Goal: Transaction & Acquisition: Purchase product/service

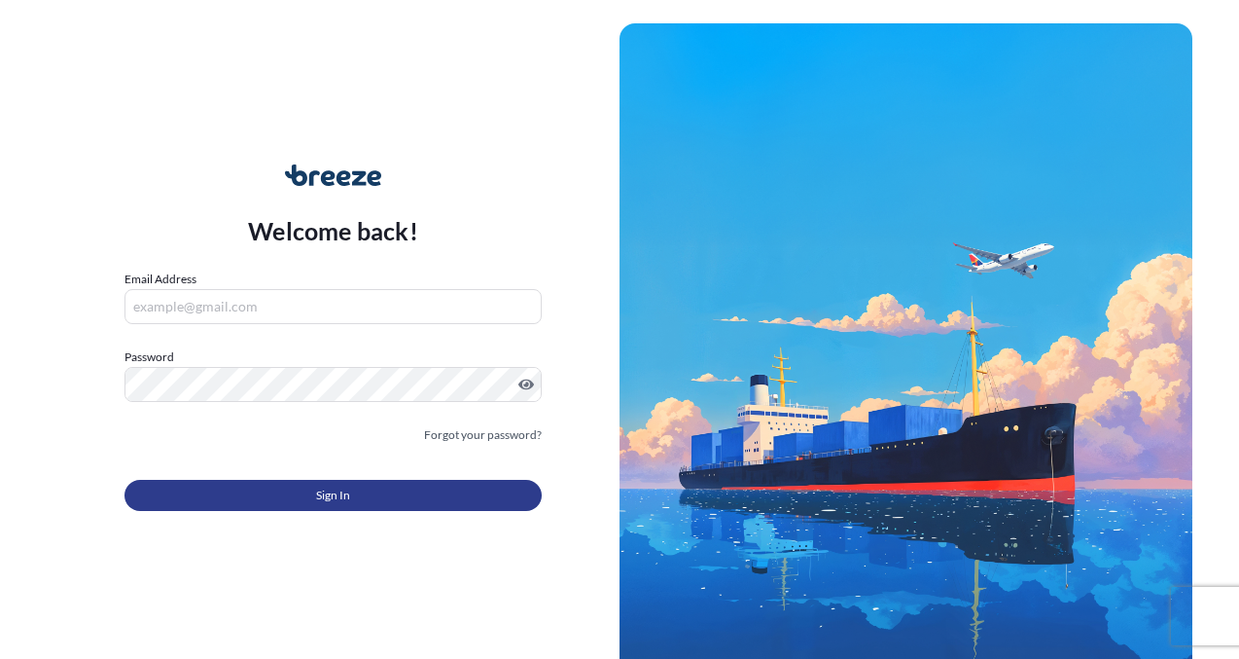
type input "[EMAIL_ADDRESS][DOMAIN_NAME]"
click at [390, 496] on button "Sign In" at bounding box center [333, 495] width 417 height 31
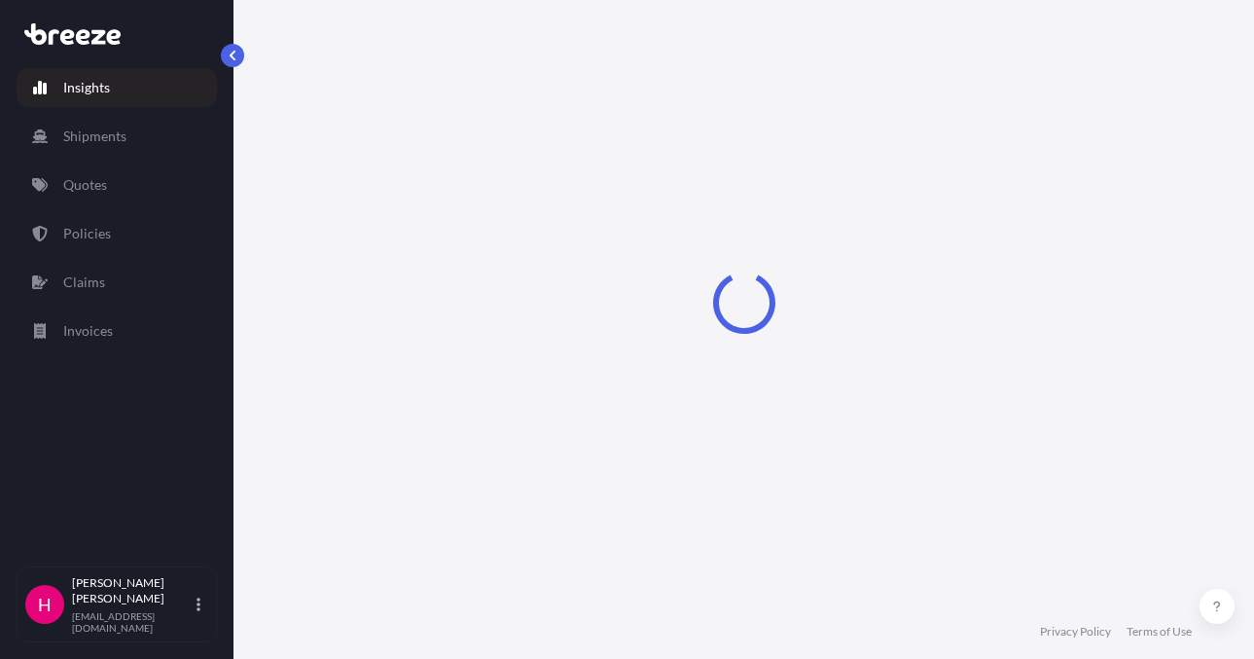
select select "2025"
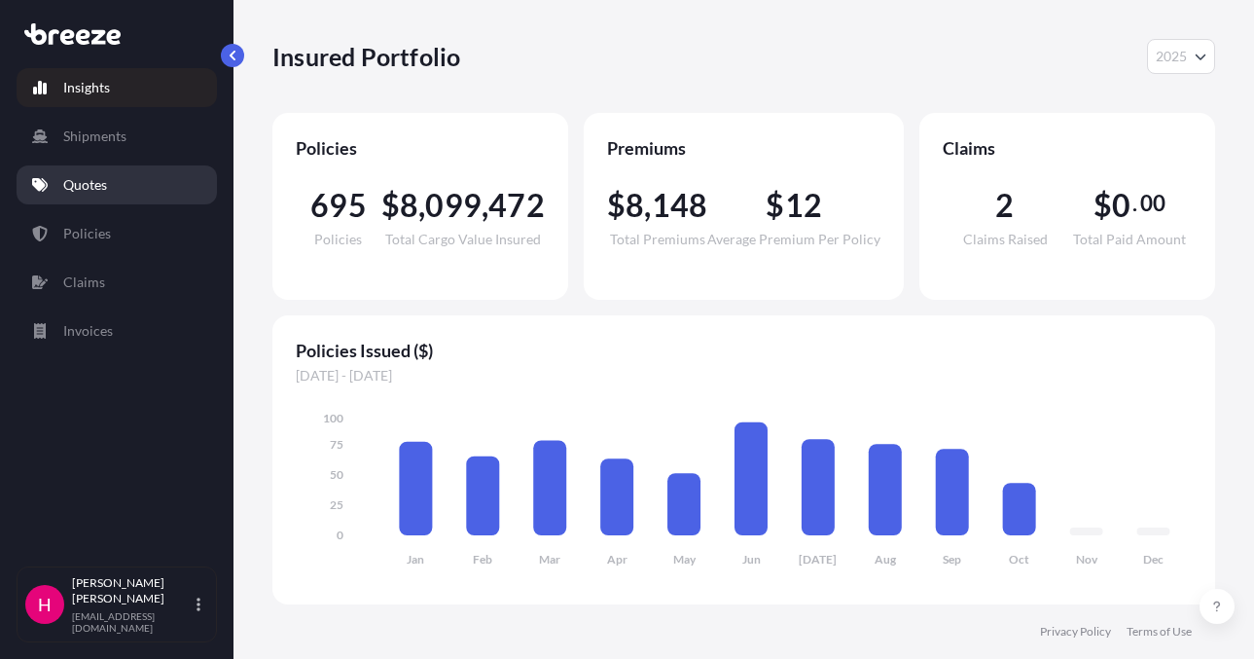
click at [125, 181] on link "Quotes" at bounding box center [117, 184] width 200 height 39
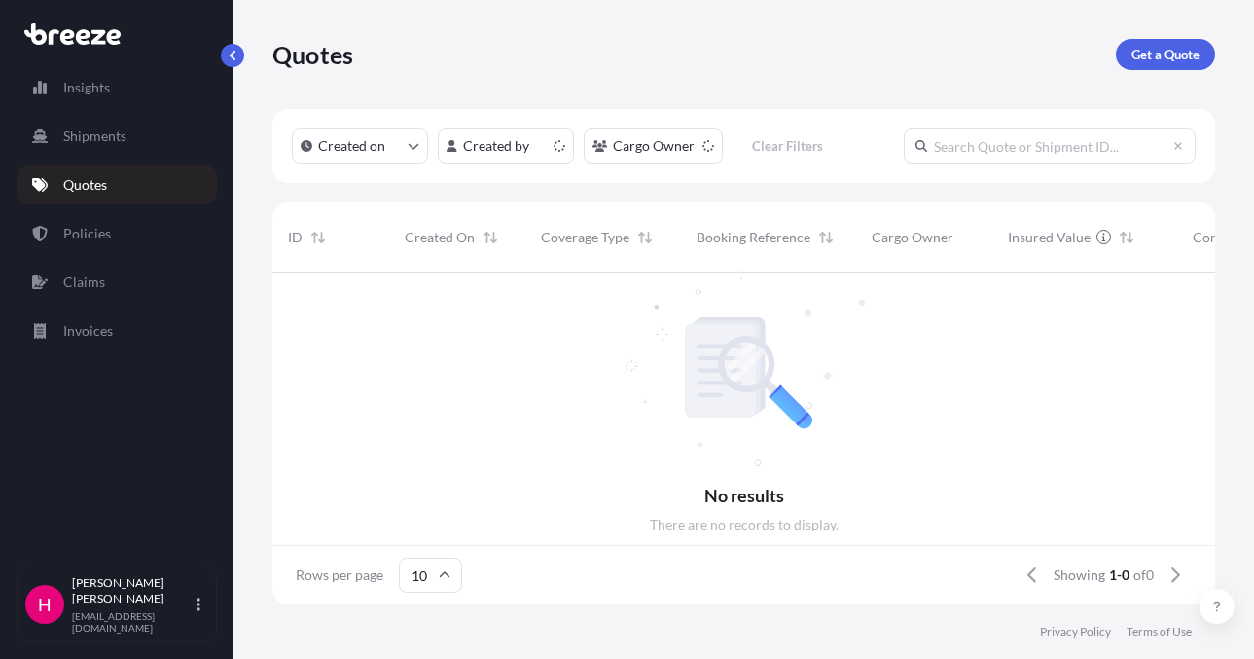
scroll to position [328, 928]
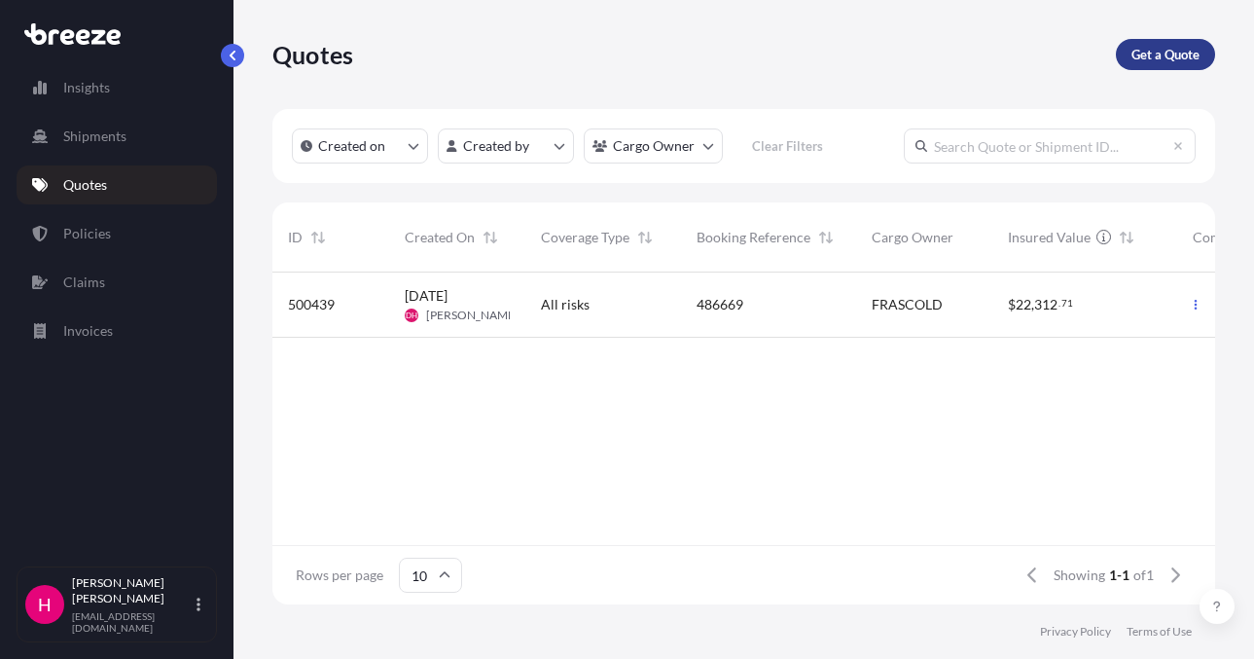
click at [1147, 54] on p "Get a Quote" at bounding box center [1165, 54] width 68 height 19
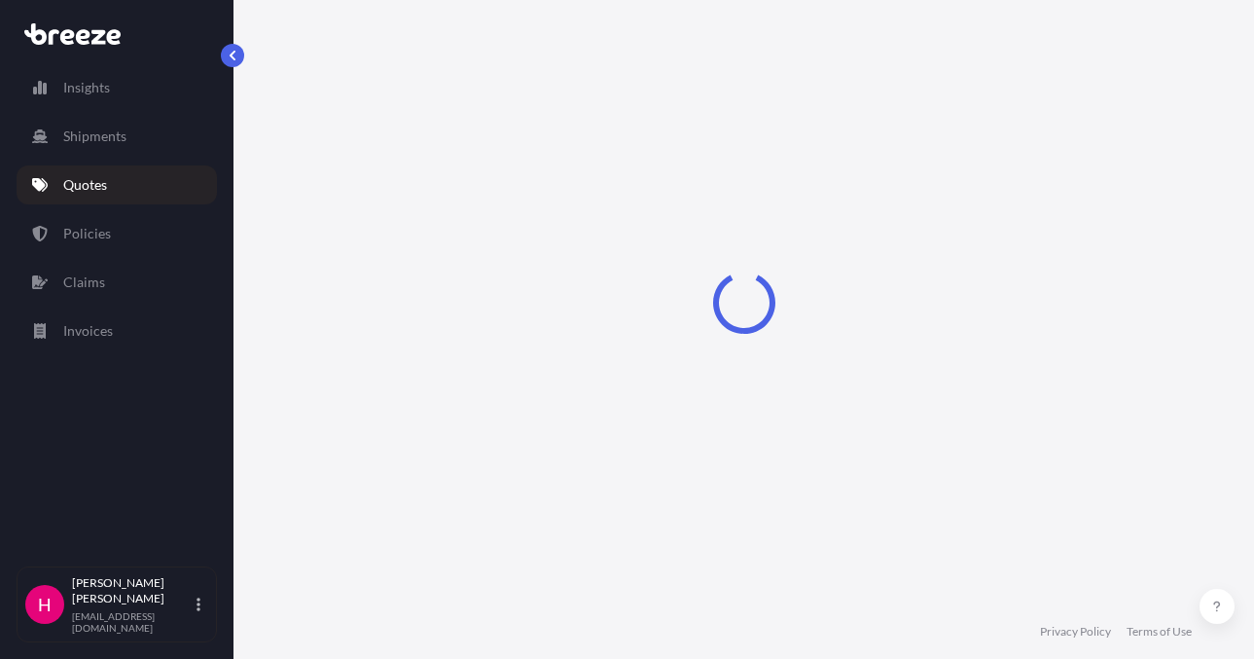
select select "Sea"
select select "1"
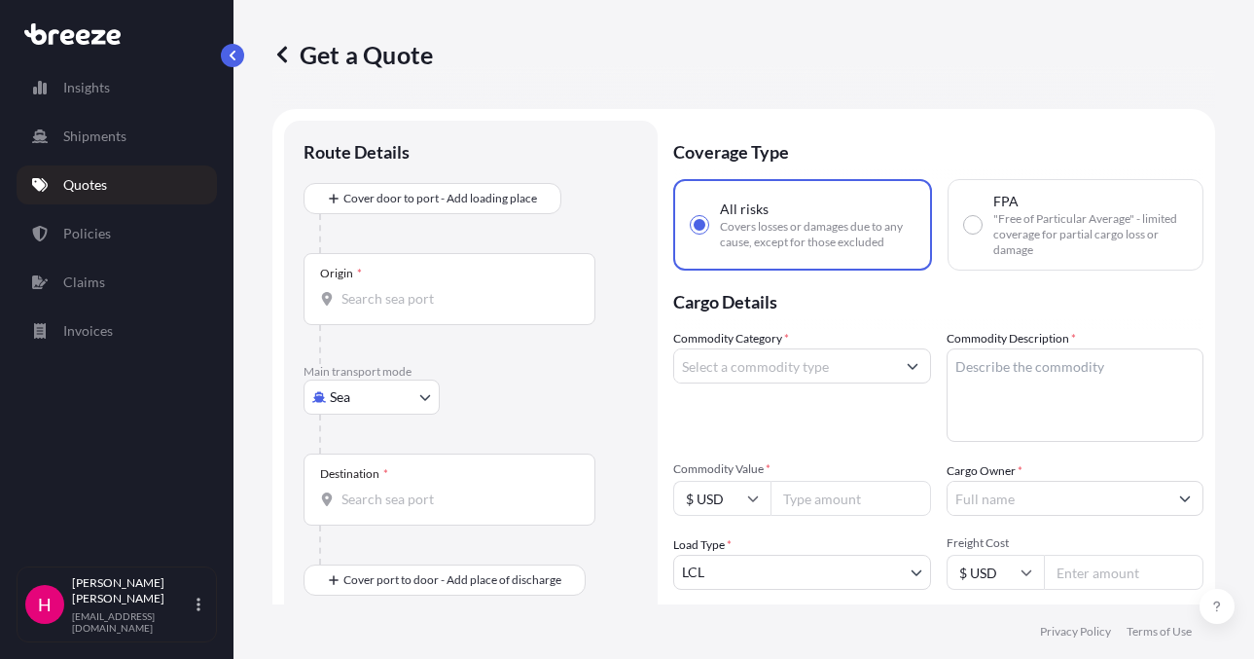
scroll to position [31, 0]
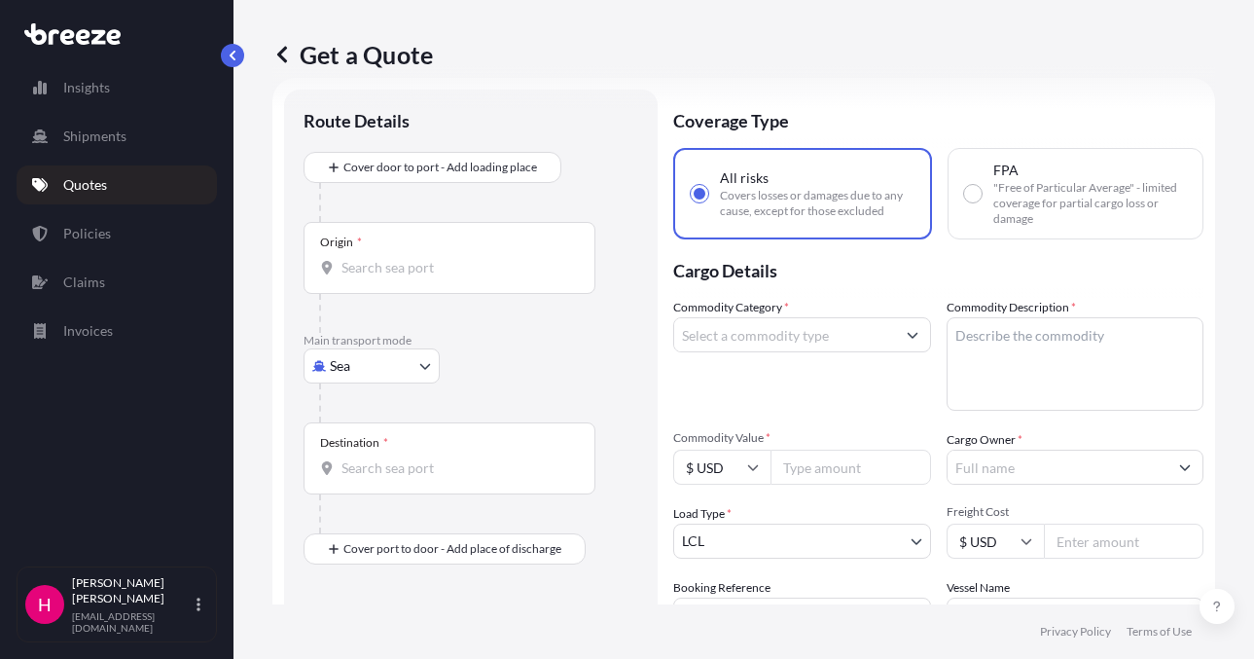
click at [368, 372] on body "Insights Shipments Quotes Policies Claims Invoices H [PERSON_NAME] [EMAIL_ADDRE…" at bounding box center [627, 329] width 1254 height 659
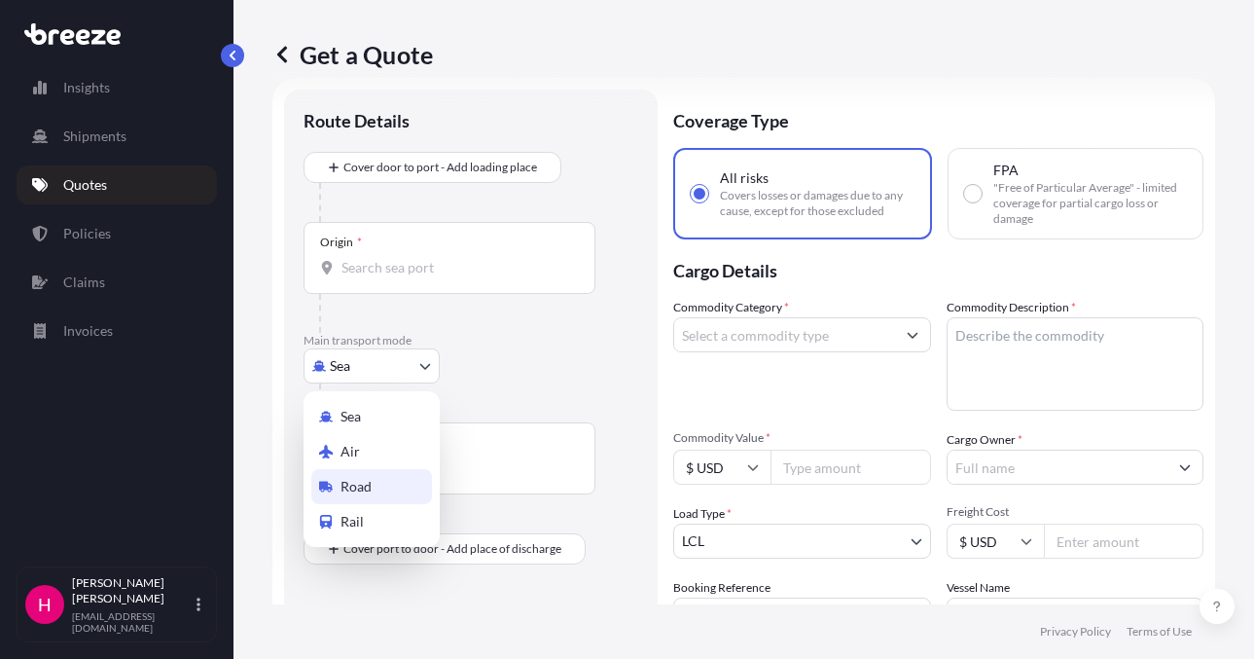
click at [394, 480] on div "Road" at bounding box center [371, 486] width 121 height 35
select select "Road"
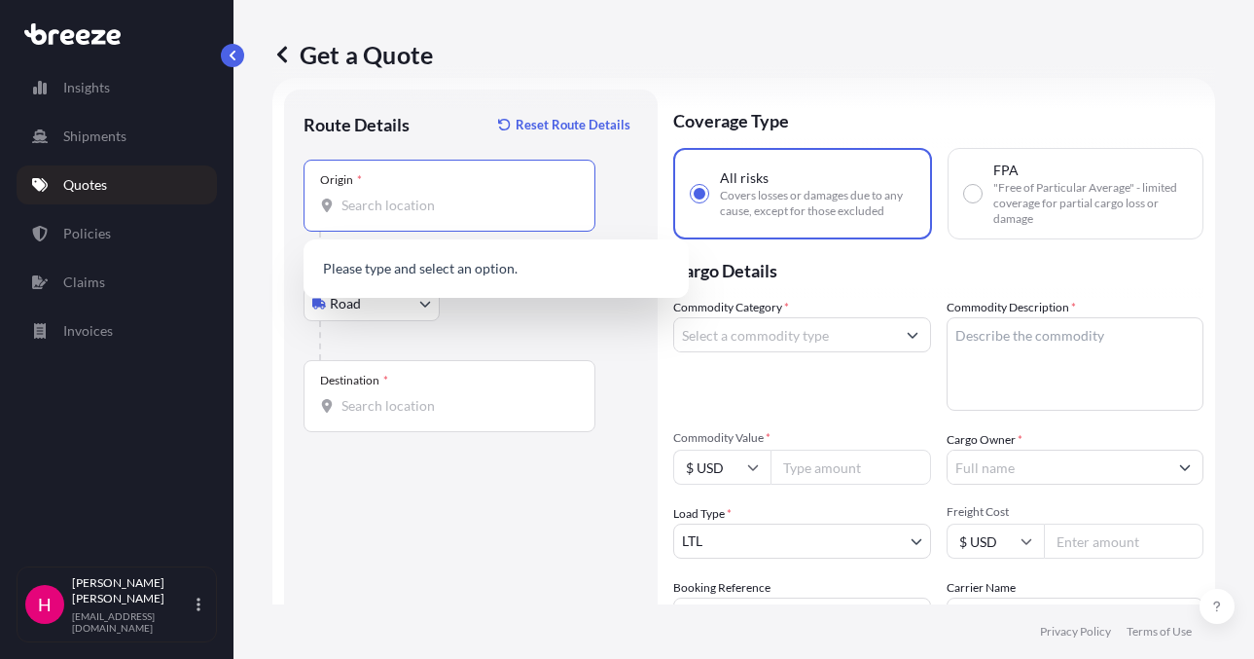
click at [519, 214] on input "Origin *" at bounding box center [456, 205] width 230 height 19
paste input "[STREET_ADDRESS]"
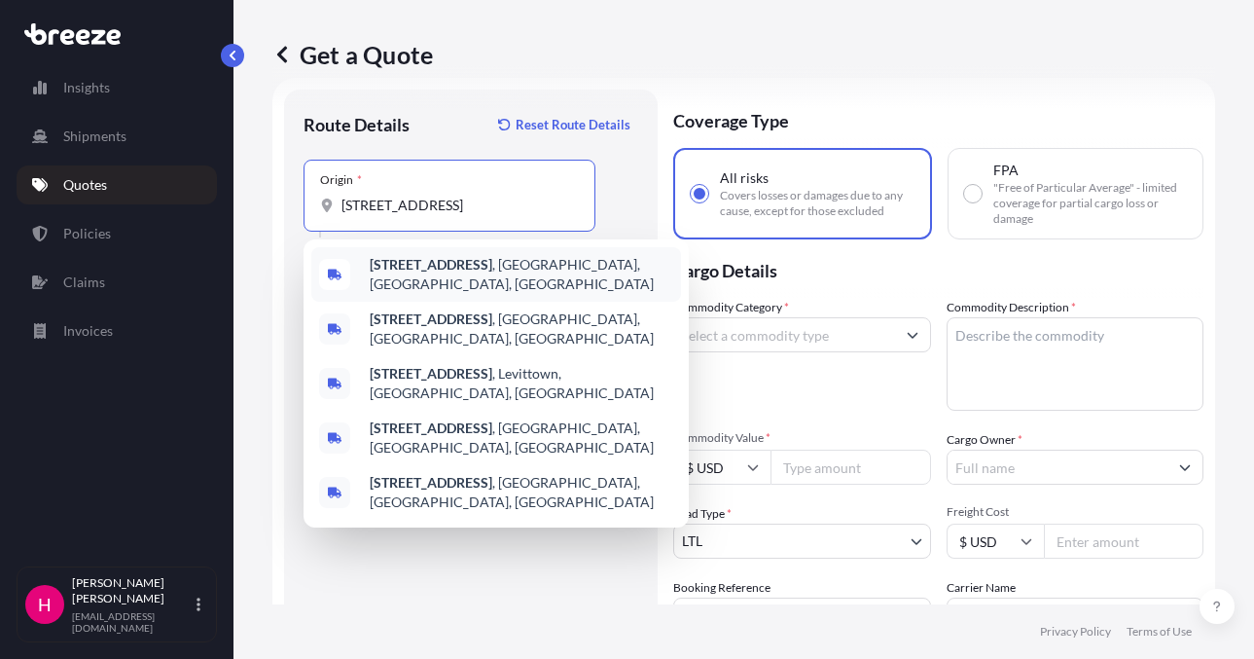
click at [482, 281] on div "[STREET_ADDRESS]" at bounding box center [496, 274] width 370 height 54
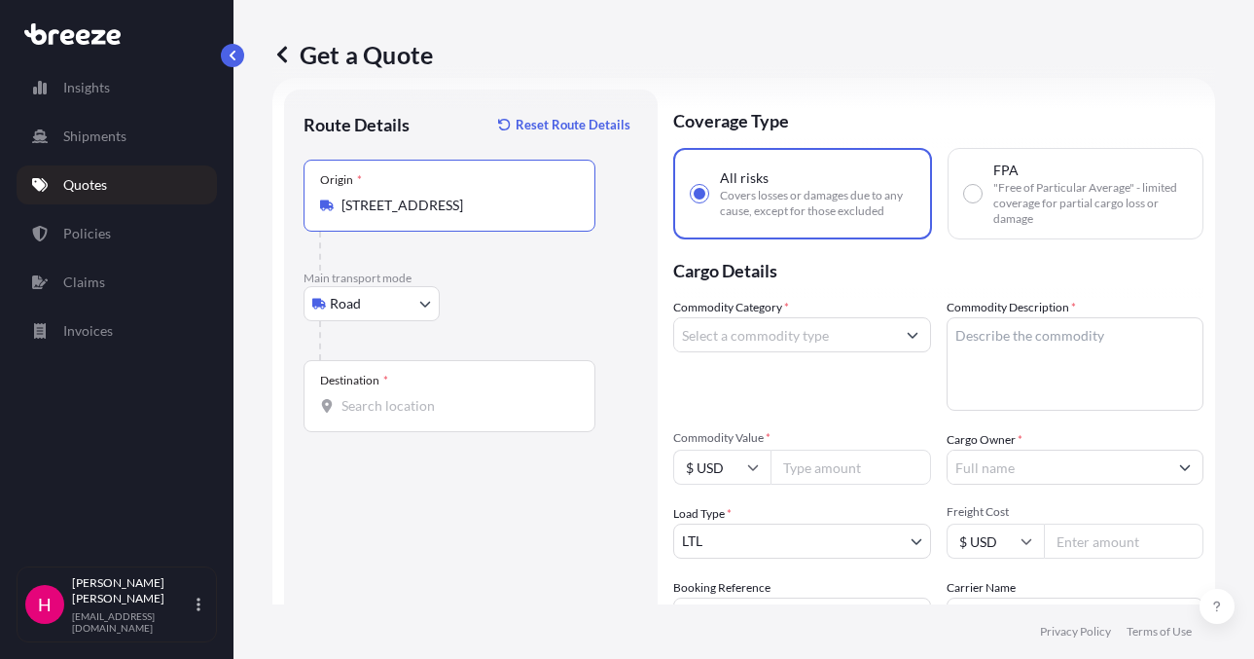
type input "[STREET_ADDRESS]"
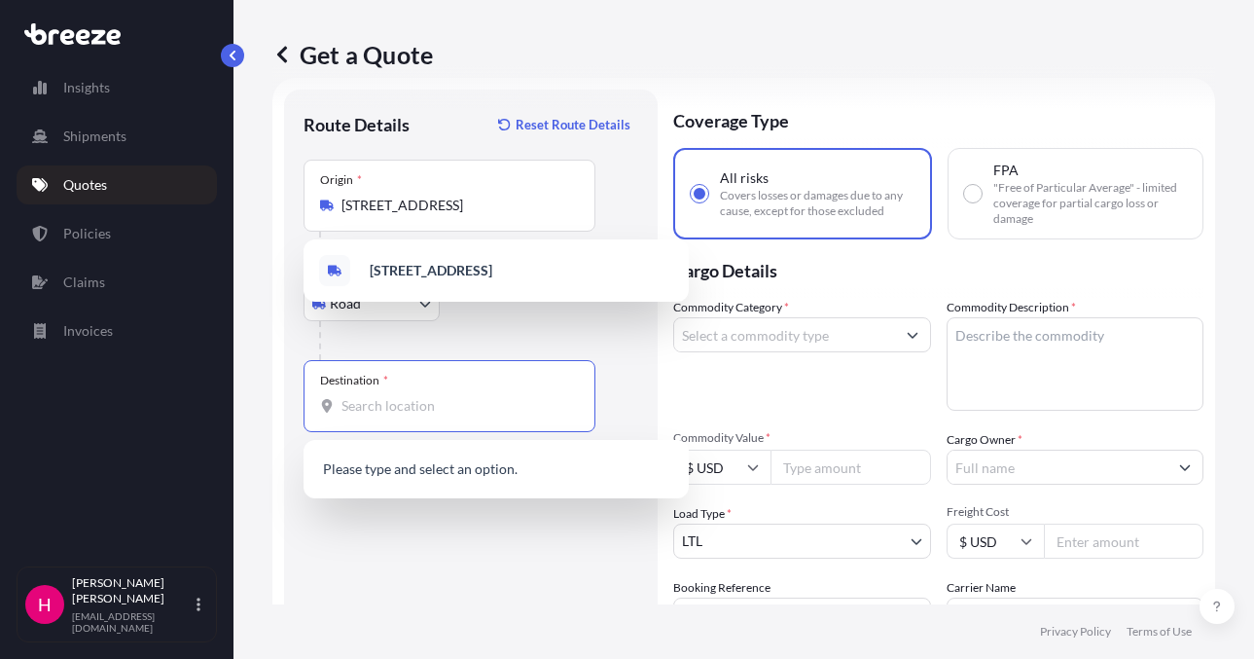
click at [436, 400] on input "Destination *" at bounding box center [456, 405] width 230 height 19
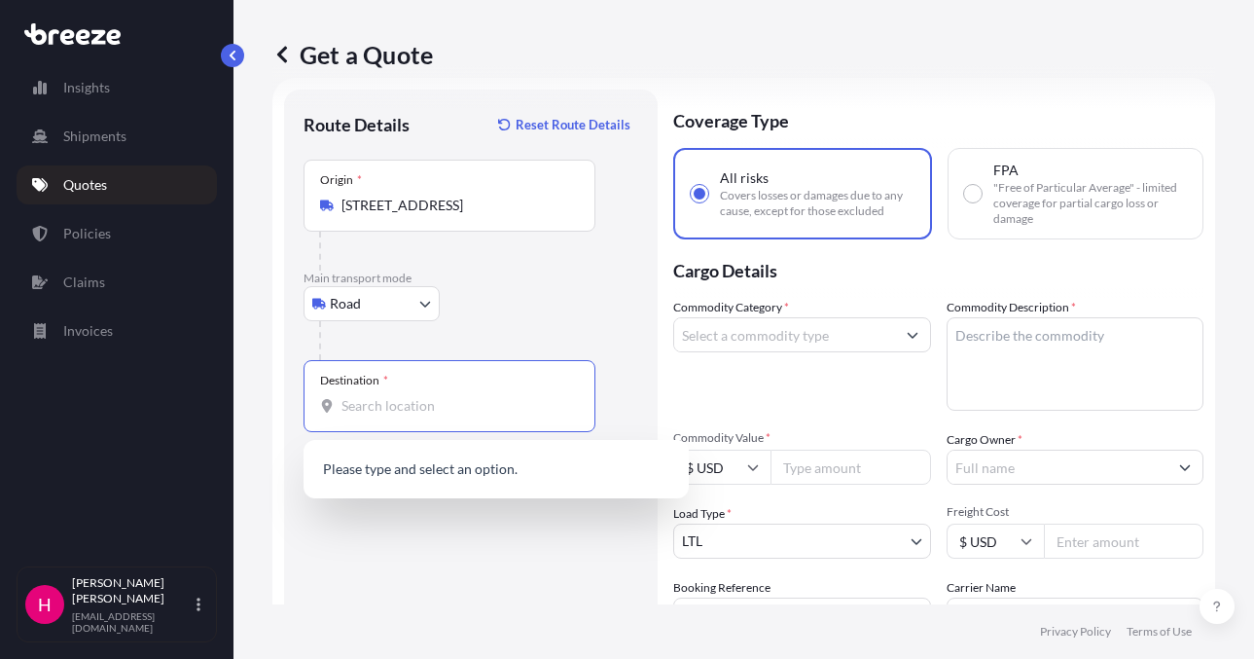
paste input "[STREET_ADDRESS][PERSON_NAME]"
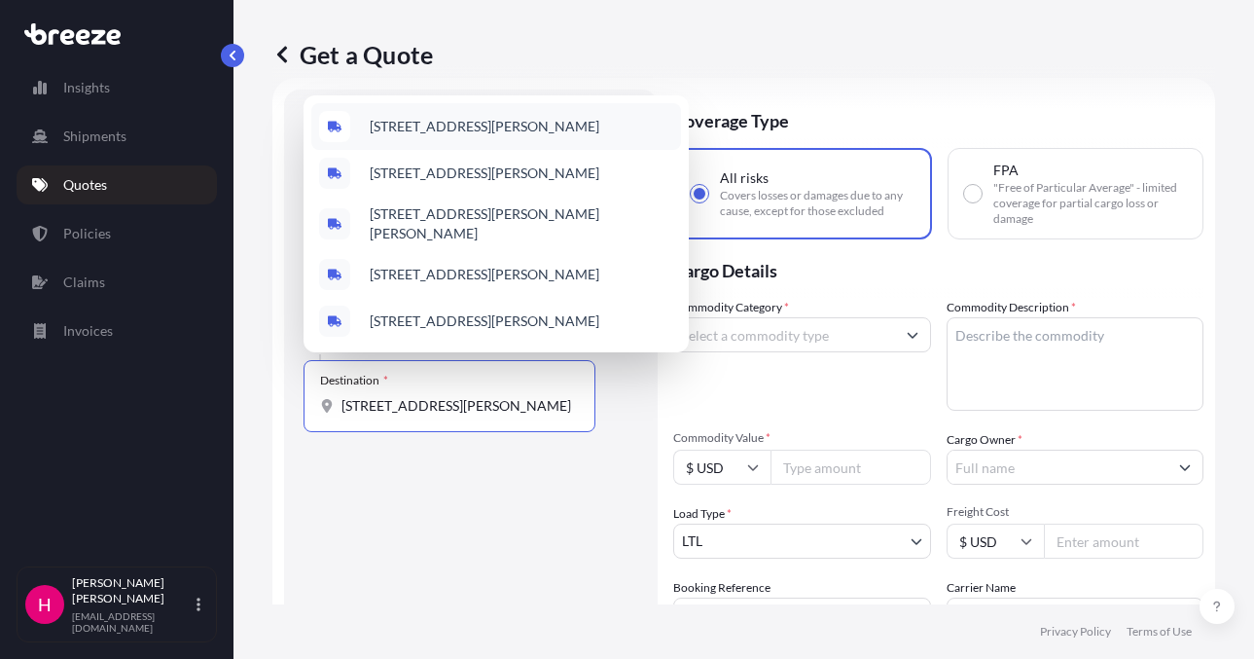
click at [506, 136] on span "[STREET_ADDRESS][PERSON_NAME]" at bounding box center [485, 126] width 230 height 19
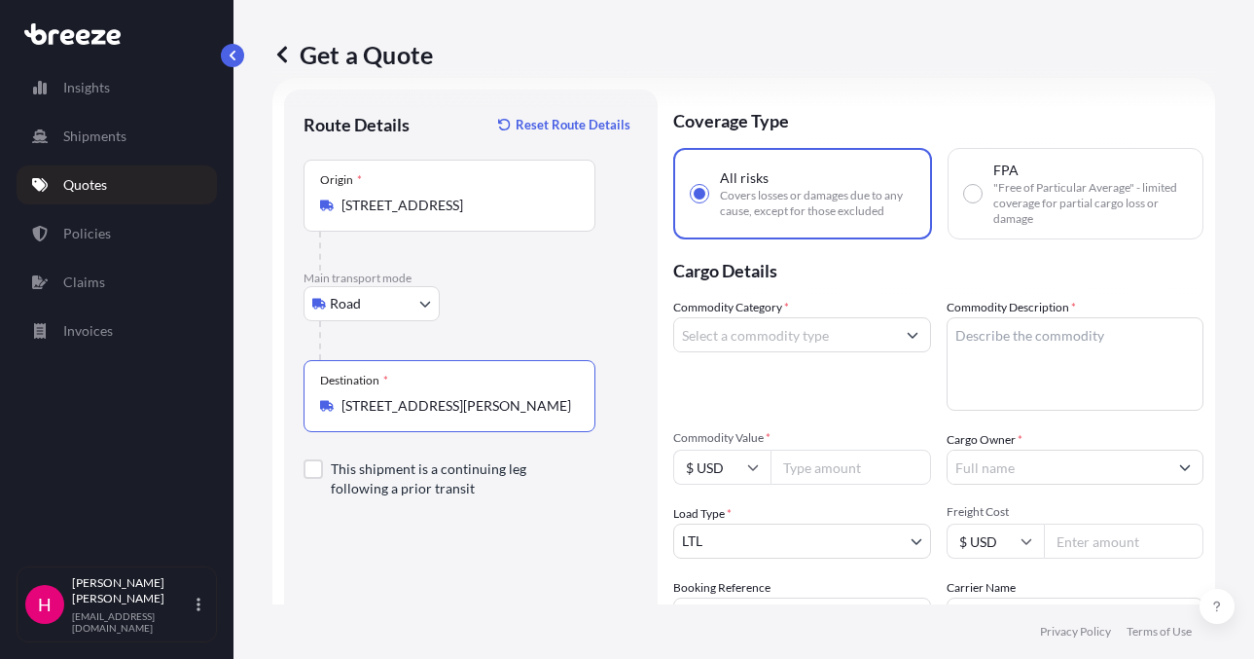
type input "[STREET_ADDRESS][PERSON_NAME]"
click at [1044, 470] on input "Cargo Owner *" at bounding box center [1057, 466] width 221 height 35
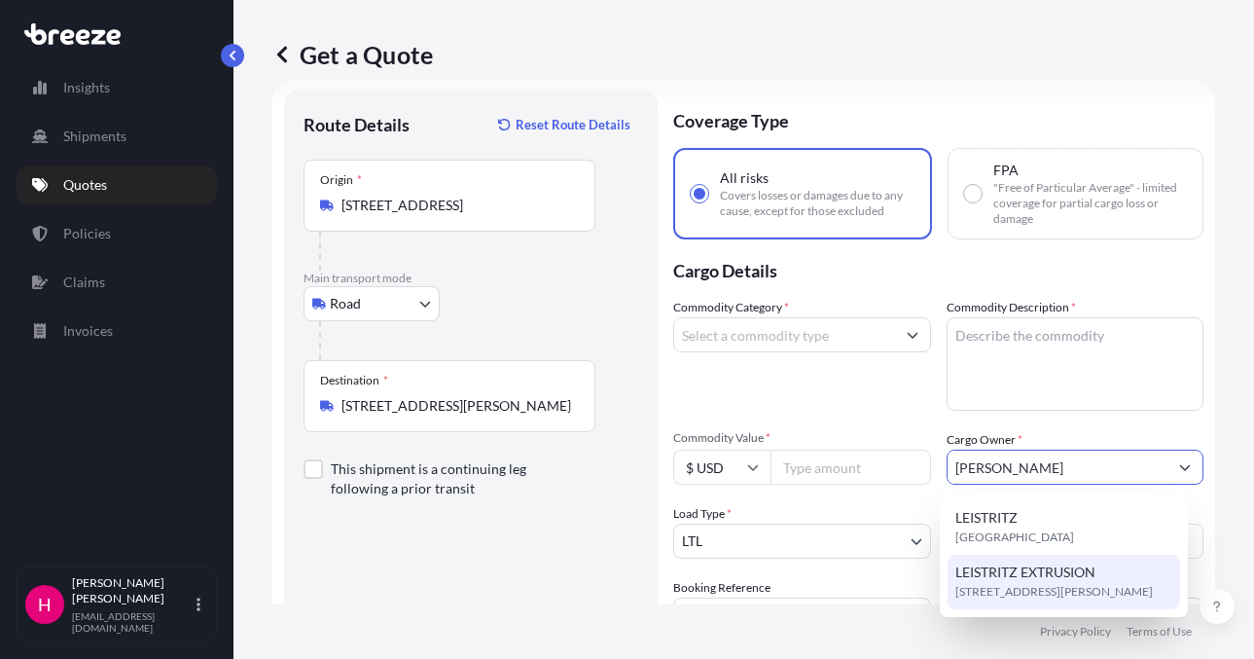
click at [1053, 587] on span "[STREET_ADDRESS][PERSON_NAME]" at bounding box center [1053, 591] width 197 height 19
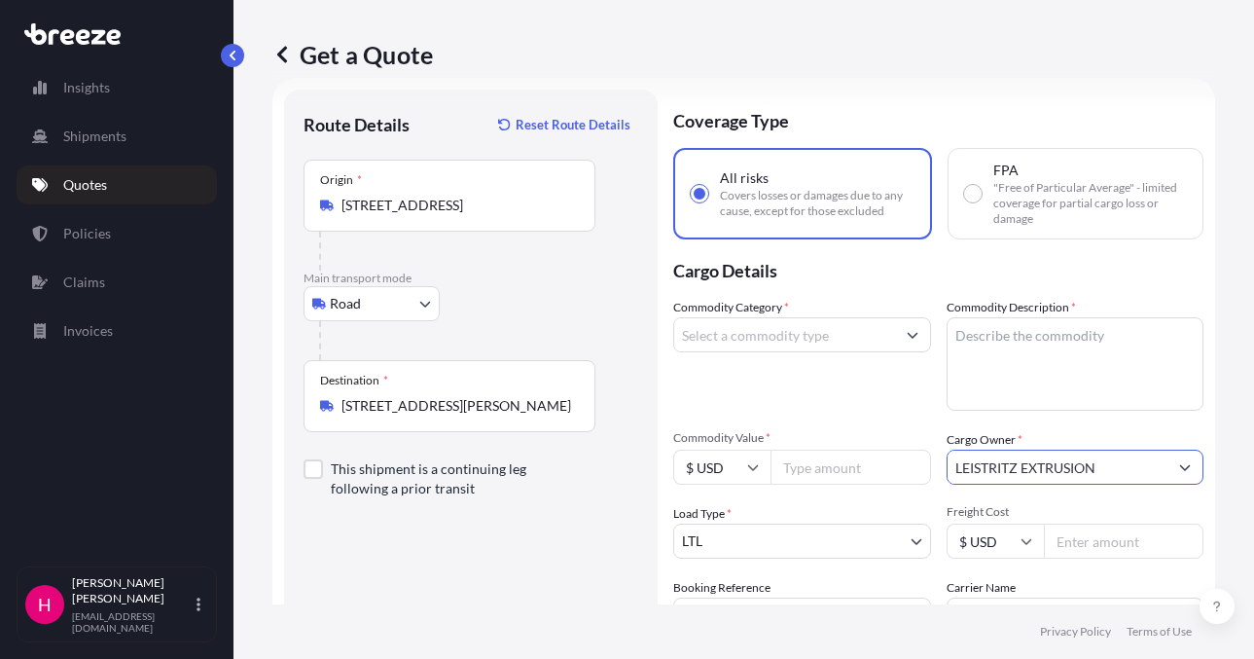
type input "LEISTRITZ EXTRUSION"
click at [506, 589] on div "Route Details Reset Route Details Place of loading Road Road Rail Origin * [STR…" at bounding box center [470, 444] width 335 height 671
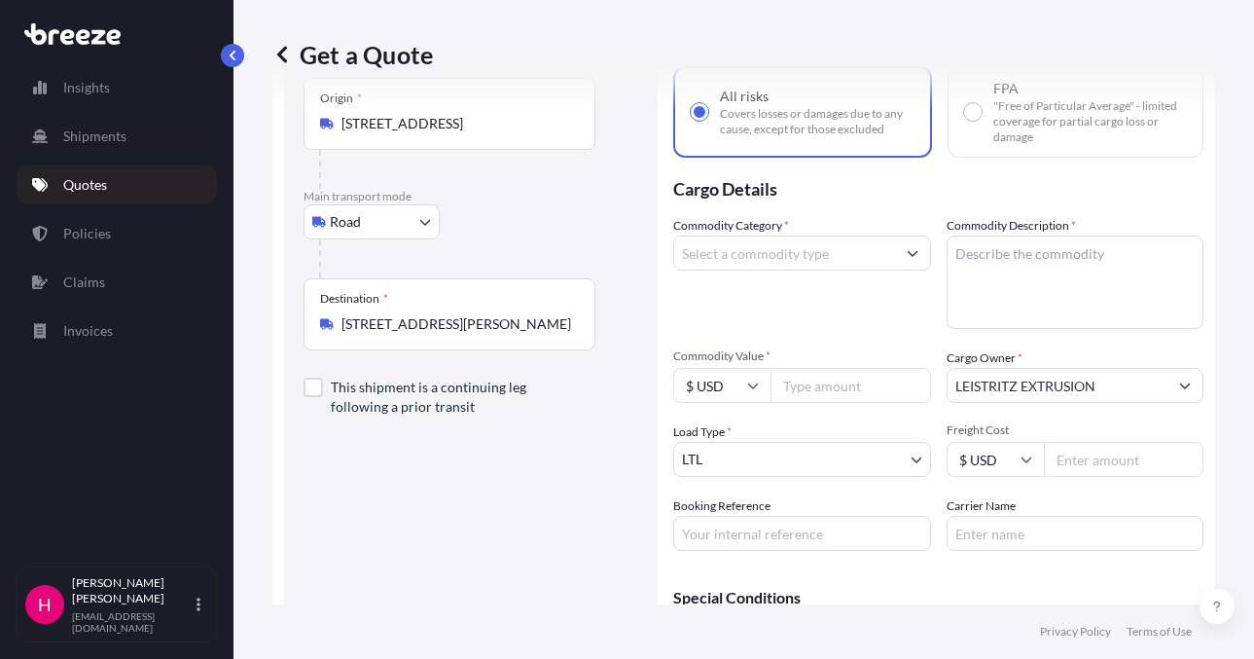
scroll to position [226, 0]
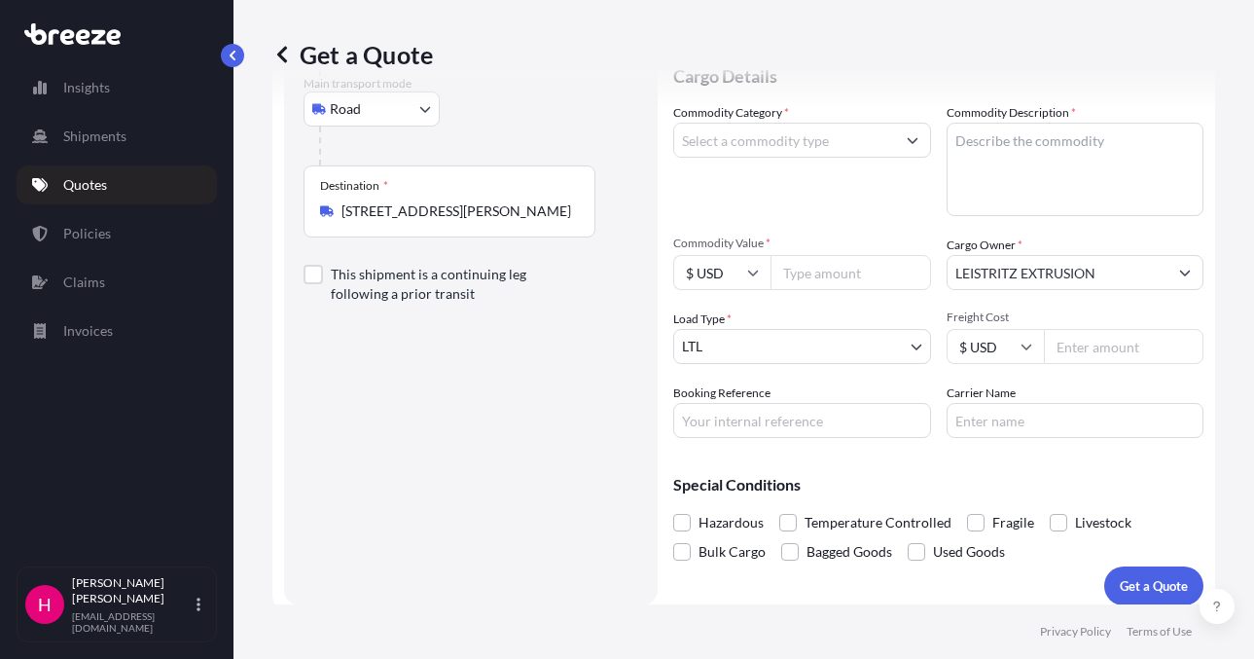
click at [813, 419] on input "Booking Reference" at bounding box center [802, 420] width 258 height 35
paste input "487699"
type input "487699"
click at [972, 419] on input "Carrier Name" at bounding box center [1075, 420] width 258 height 35
type input "[PERSON_NAME] Express"
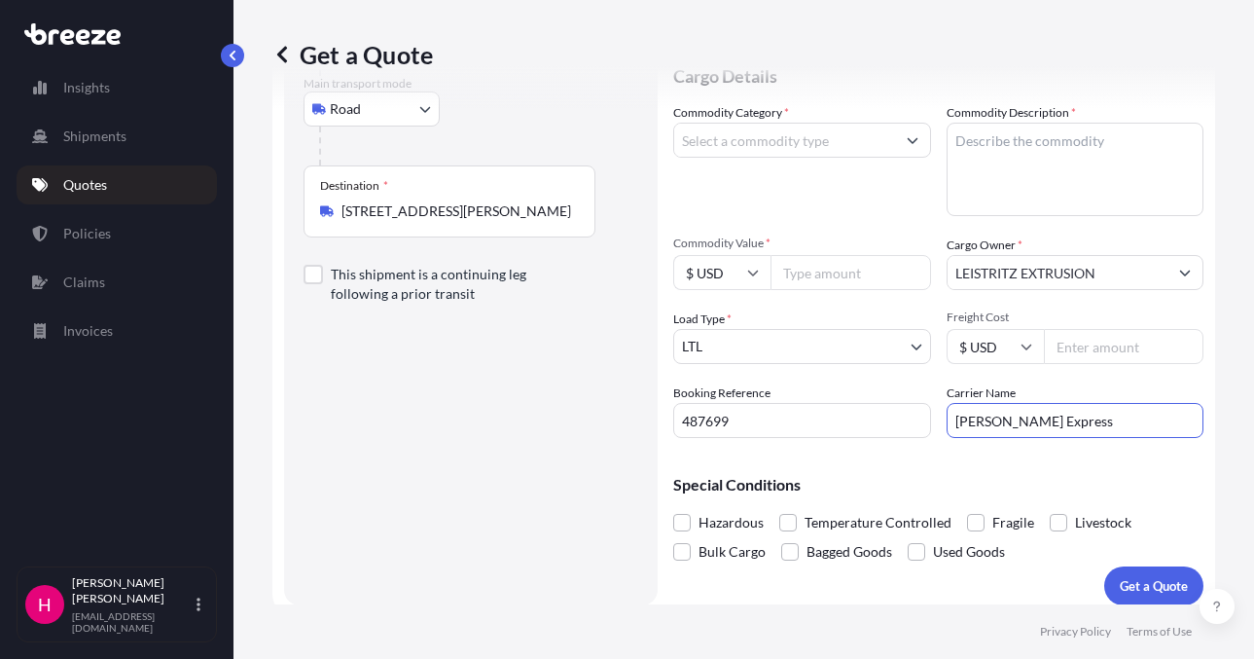
click at [439, 452] on div "Route Details Reset Route Details Place of loading Road Road Rail Origin * [STR…" at bounding box center [470, 249] width 335 height 671
click at [803, 276] on input "Commodity Value *" at bounding box center [850, 272] width 161 height 35
type input "4729.82"
click at [468, 459] on div "Route Details Reset Route Details Place of loading Road Road Rail Origin * [STR…" at bounding box center [470, 249] width 335 height 671
click at [468, 566] on div "Route Details Reset Route Details Place of loading Road Road Rail Origin * [STR…" at bounding box center [470, 249] width 335 height 671
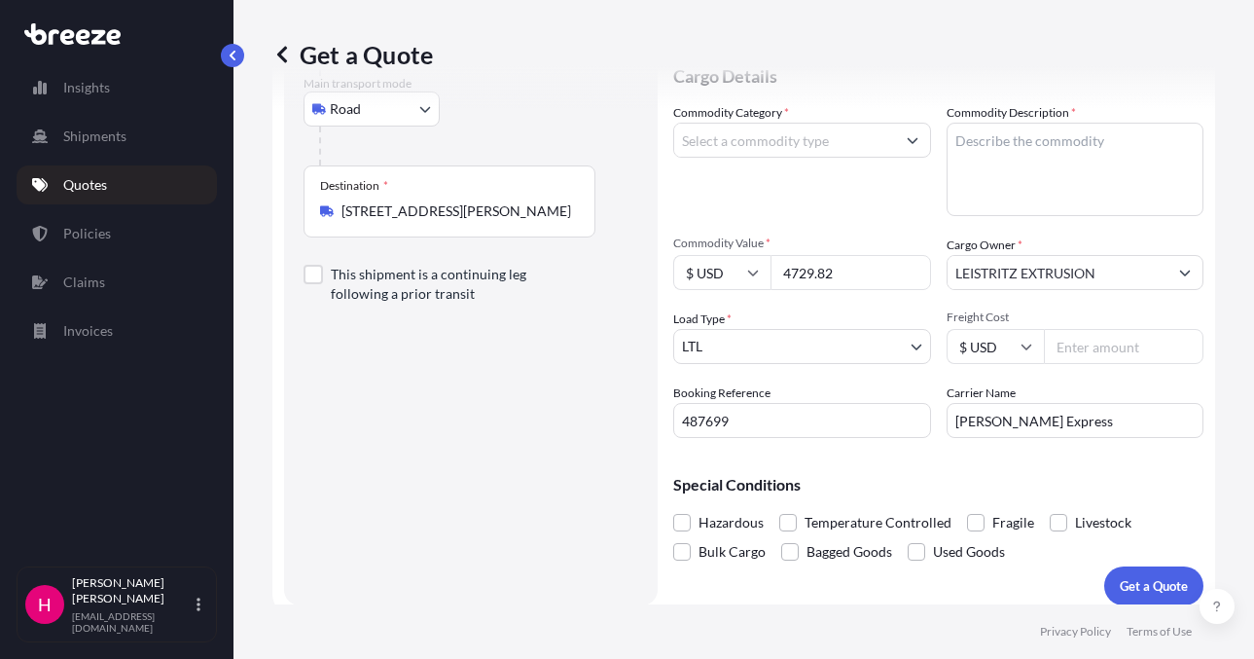
click at [474, 557] on div "Route Details Reset Route Details Place of loading Road Road Rail Origin * [STR…" at bounding box center [470, 249] width 335 height 671
drag, startPoint x: 480, startPoint y: 530, endPoint x: 474, endPoint y: 498, distance: 32.6
click at [480, 516] on div "Route Details Reset Route Details Place of loading Road Road Rail Origin * [STR…" at bounding box center [470, 249] width 335 height 671
click at [467, 487] on div "Route Details Reset Route Details Place of loading Road Road Rail Origin * [STR…" at bounding box center [470, 249] width 335 height 671
click at [444, 474] on div "Route Details Reset Route Details Place of loading Road Road Rail Origin * [STR…" at bounding box center [470, 249] width 335 height 671
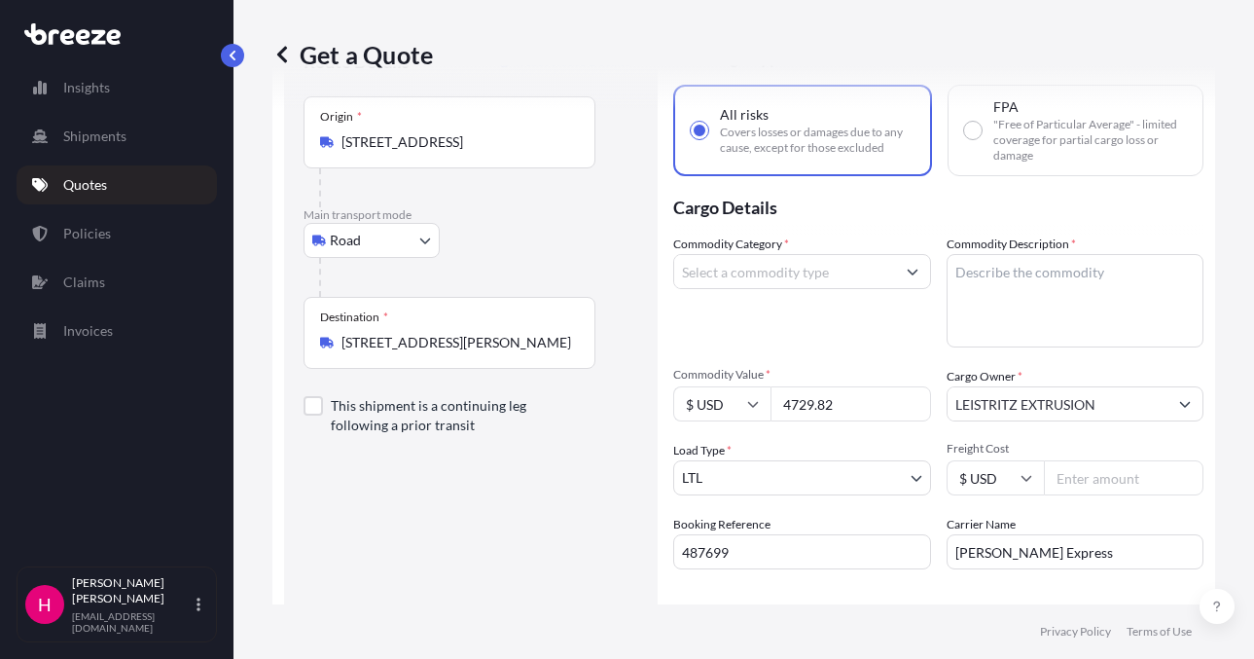
scroll to position [128, 0]
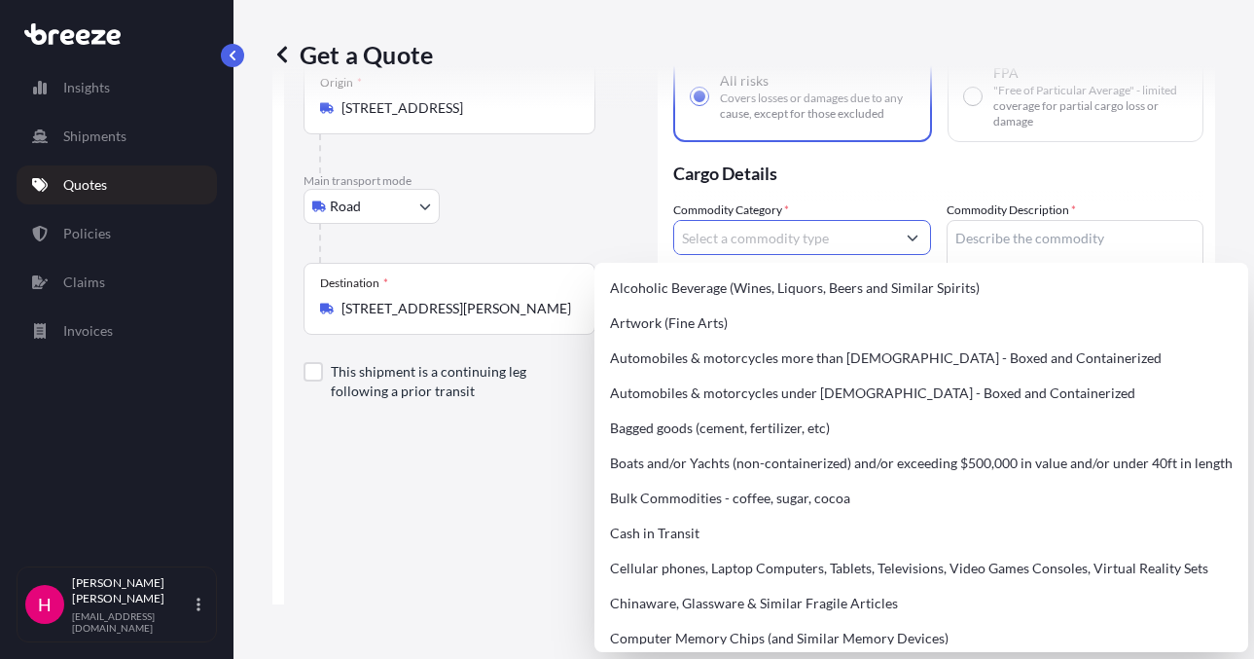
click at [718, 238] on input "Commodity Category *" at bounding box center [784, 237] width 221 height 35
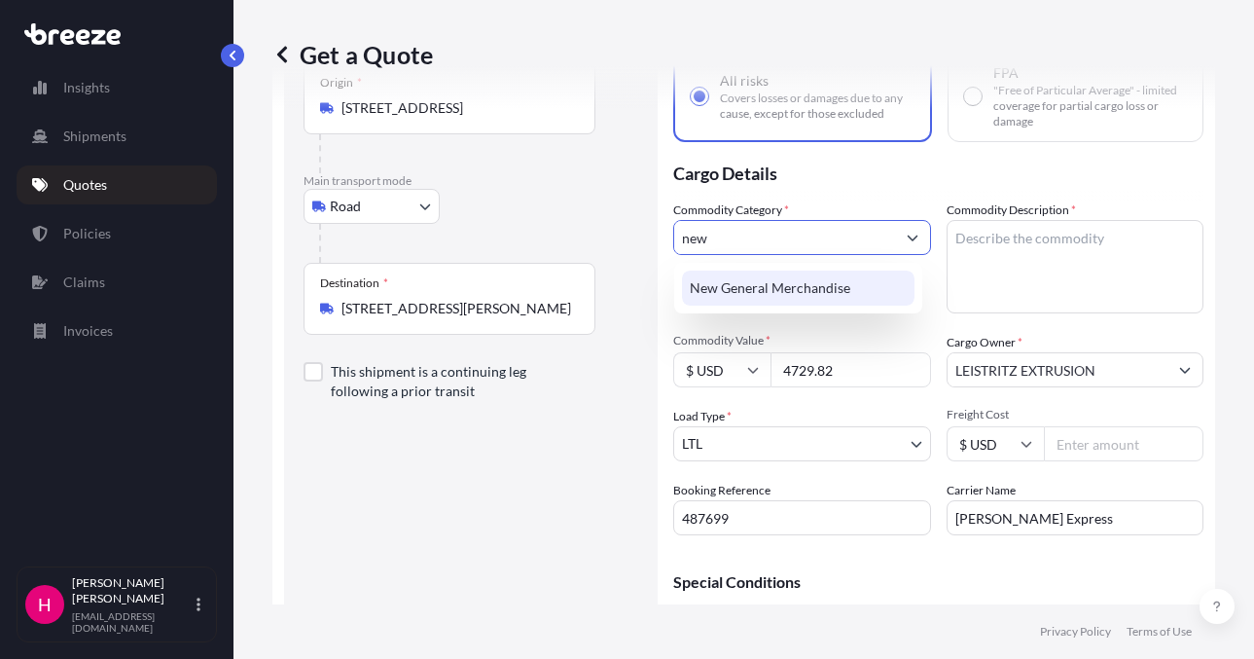
click at [771, 281] on div "New General Merchandise" at bounding box center [798, 287] width 232 height 35
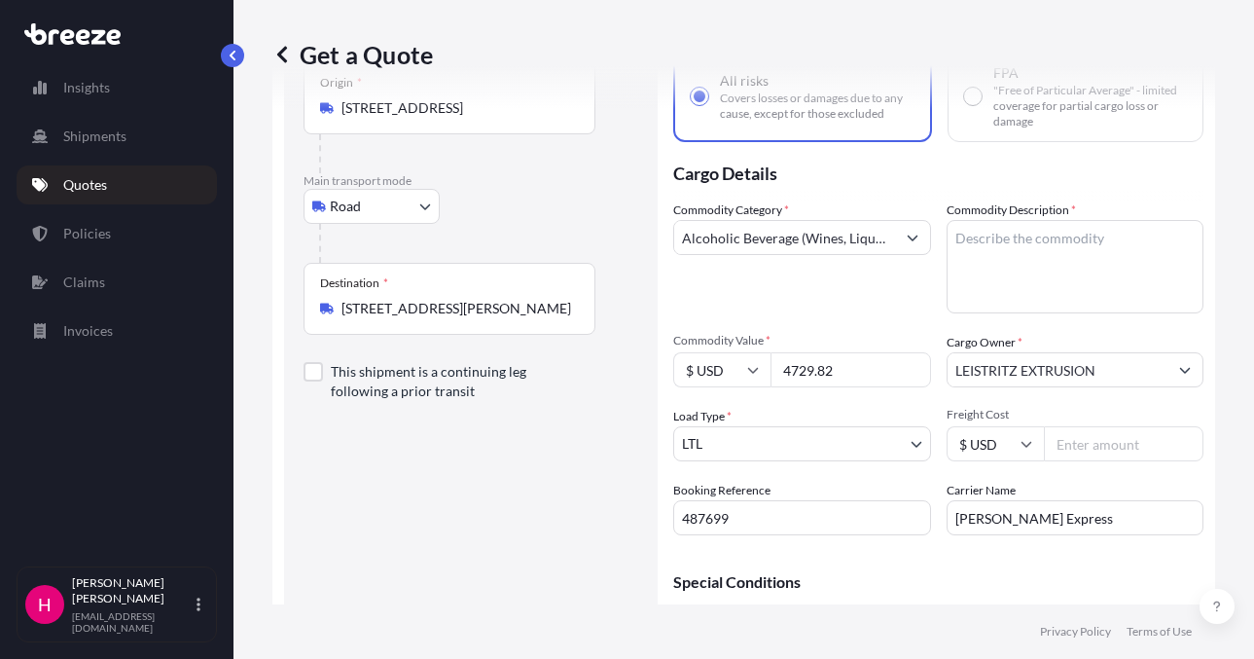
paste input "CONVEYOR"
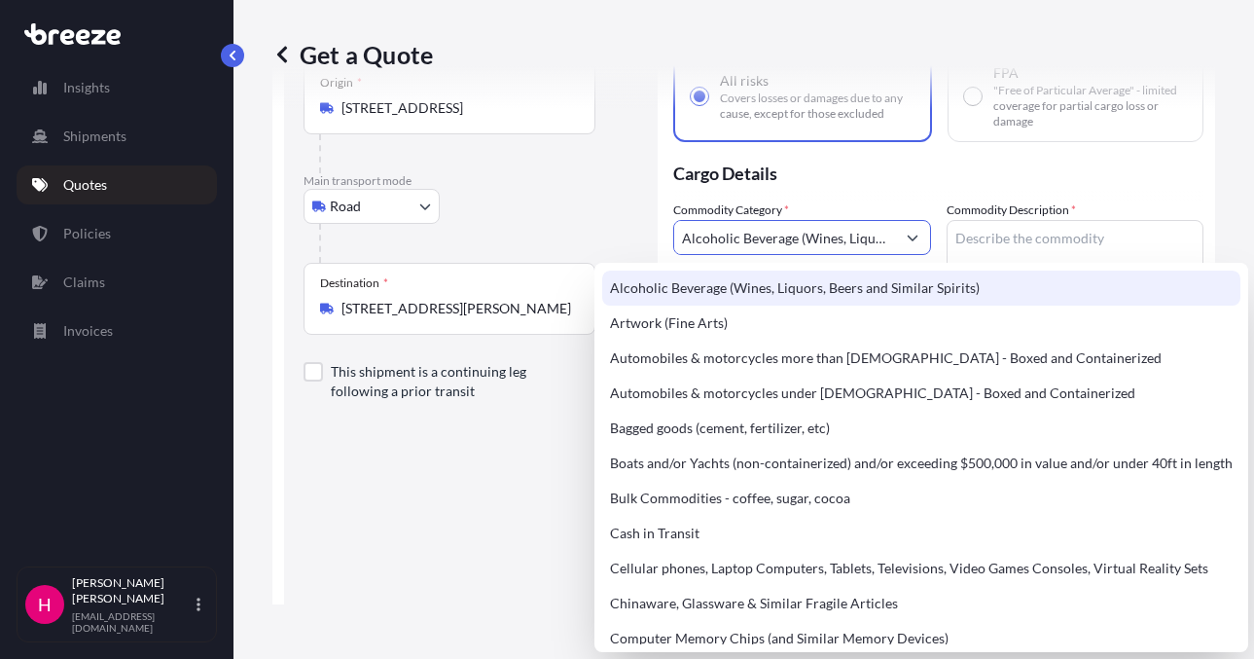
scroll to position [0, 242]
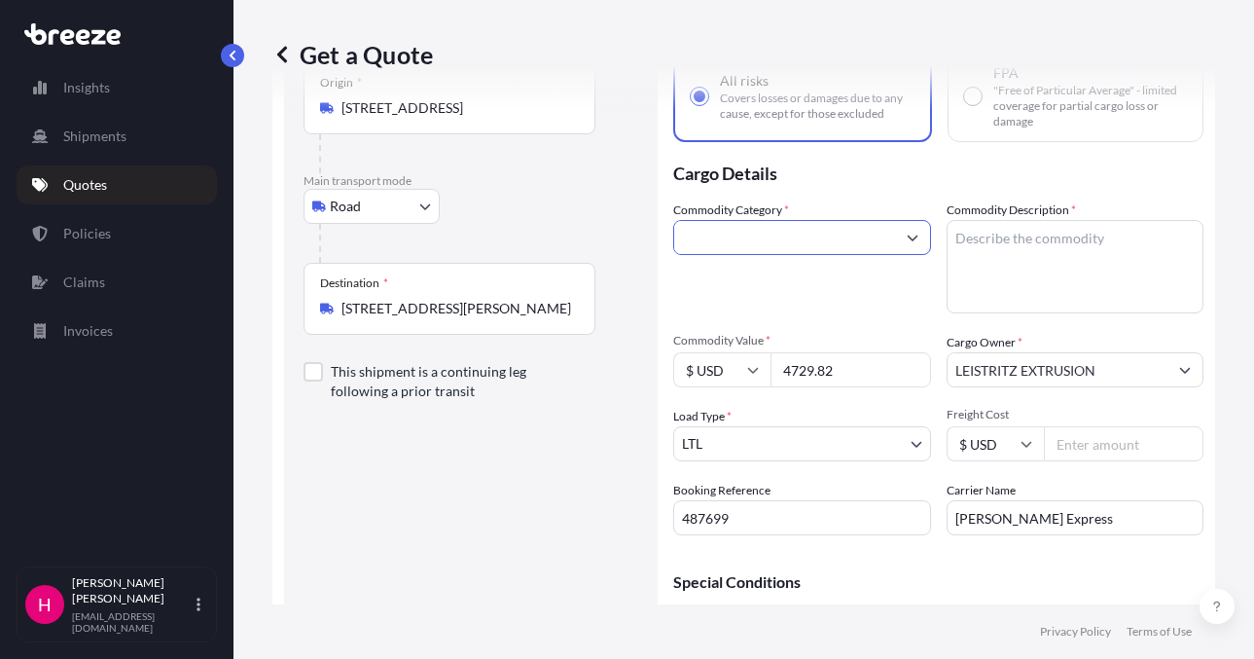
click at [850, 246] on input "Alcoholic Beverage (Wines, Liquors, Beers and Similar Spirits)CONVEYOR" at bounding box center [784, 237] width 221 height 35
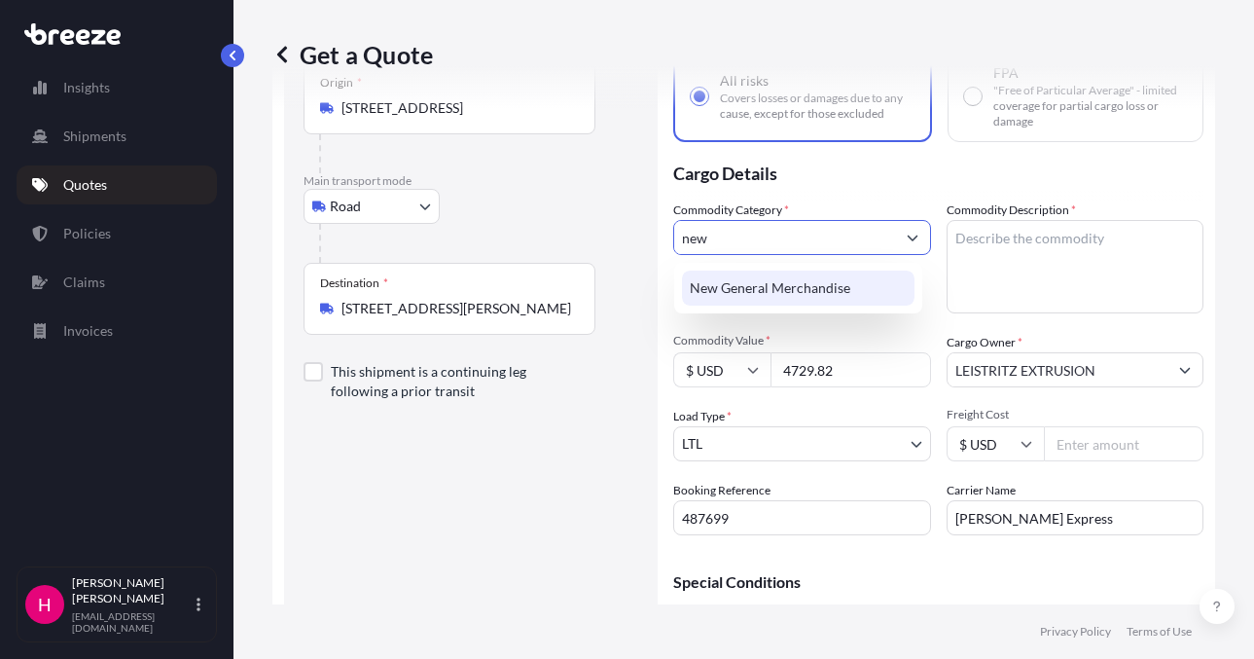
click at [820, 285] on div "New General Merchandise" at bounding box center [798, 287] width 232 height 35
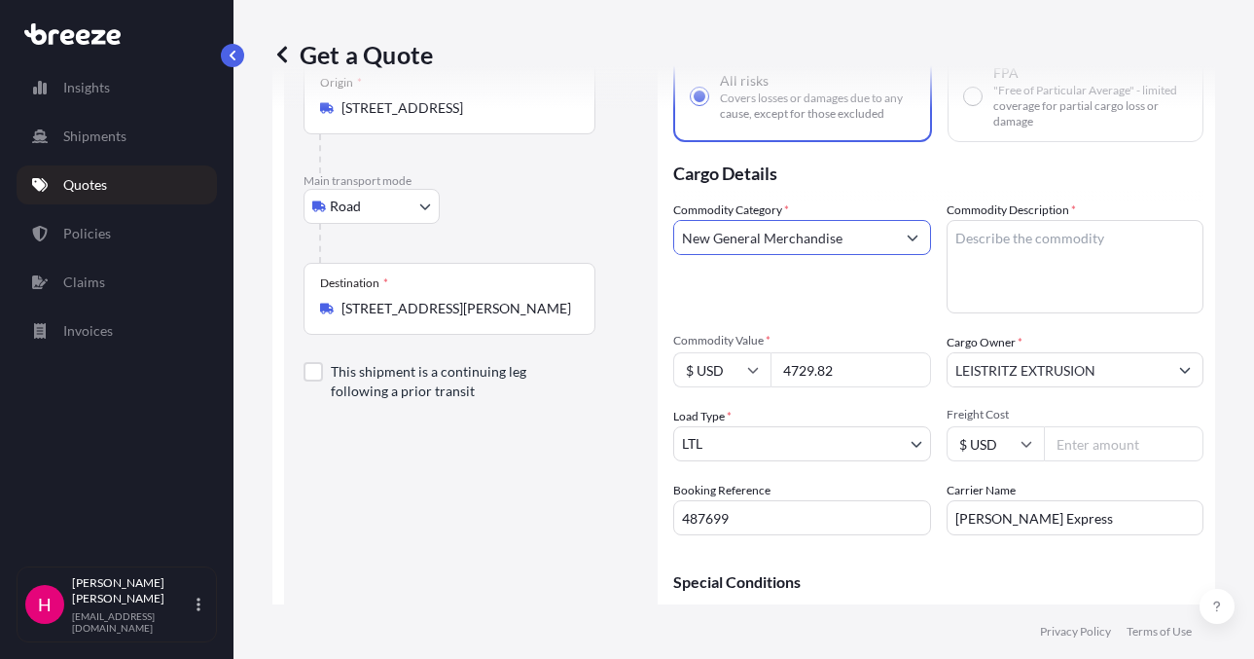
type input "New General Merchandise"
click at [1001, 240] on textarea "Commodity Description *" at bounding box center [1075, 266] width 258 height 93
paste textarea "CONVEYOR"
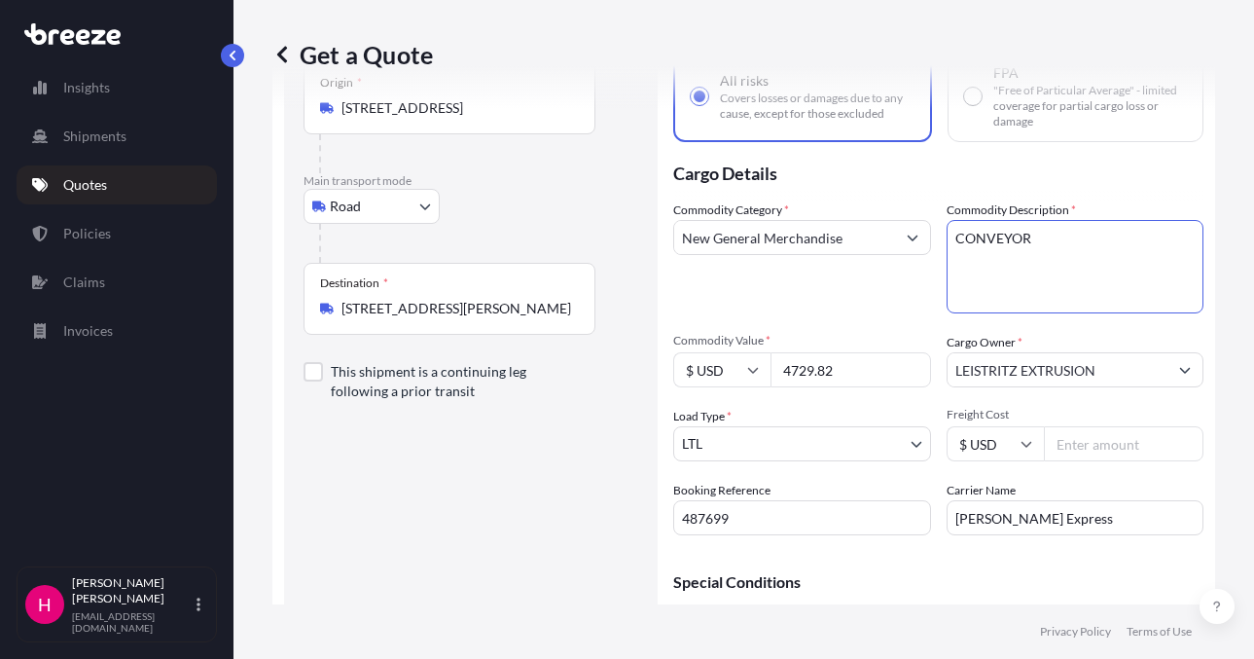
type textarea "CONVEYOR"
click at [987, 160] on p "Cargo Details" at bounding box center [938, 171] width 530 height 58
click at [956, 181] on p "Cargo Details" at bounding box center [938, 171] width 530 height 58
click at [1030, 232] on textarea "CONVEYOR" at bounding box center [1075, 266] width 258 height 93
click at [987, 186] on p "Cargo Details" at bounding box center [938, 171] width 530 height 58
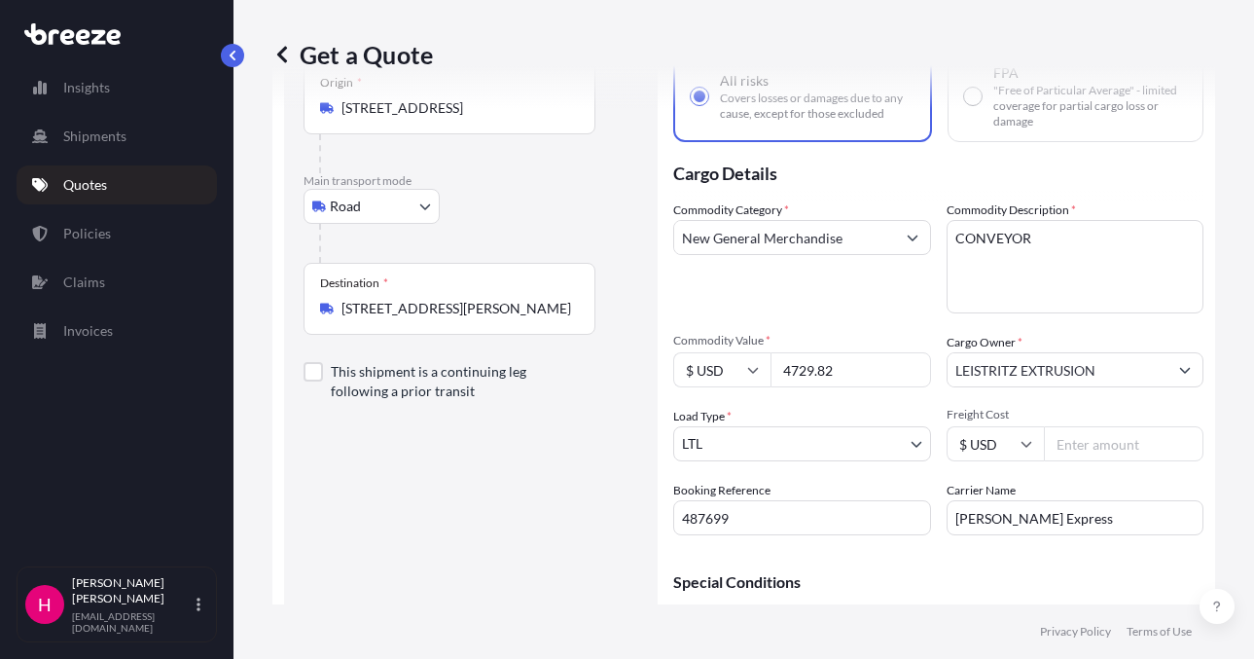
scroll to position [31, 0]
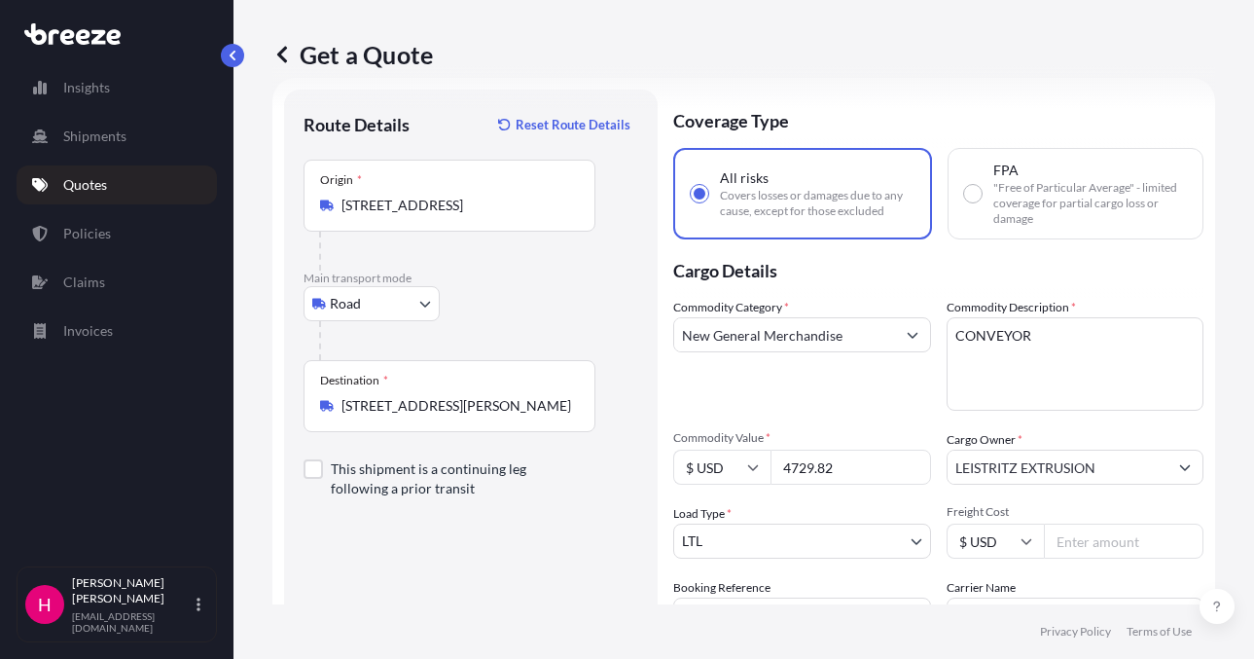
click at [947, 278] on p "Cargo Details" at bounding box center [938, 268] width 530 height 58
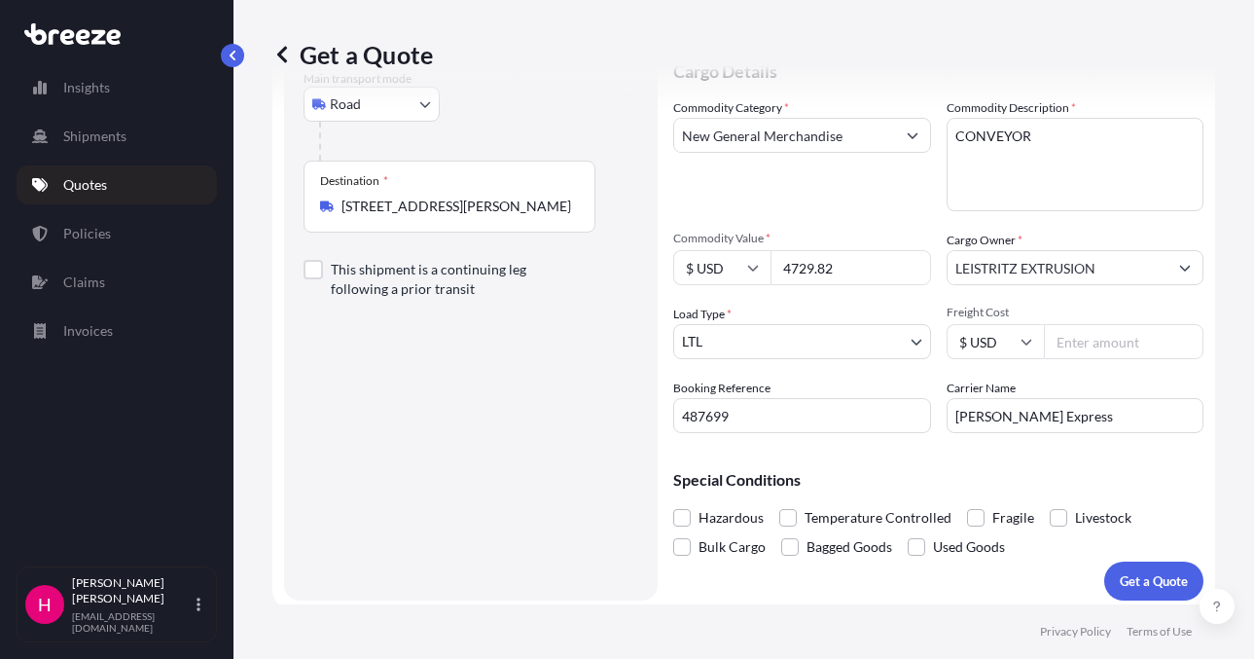
scroll to position [238, 0]
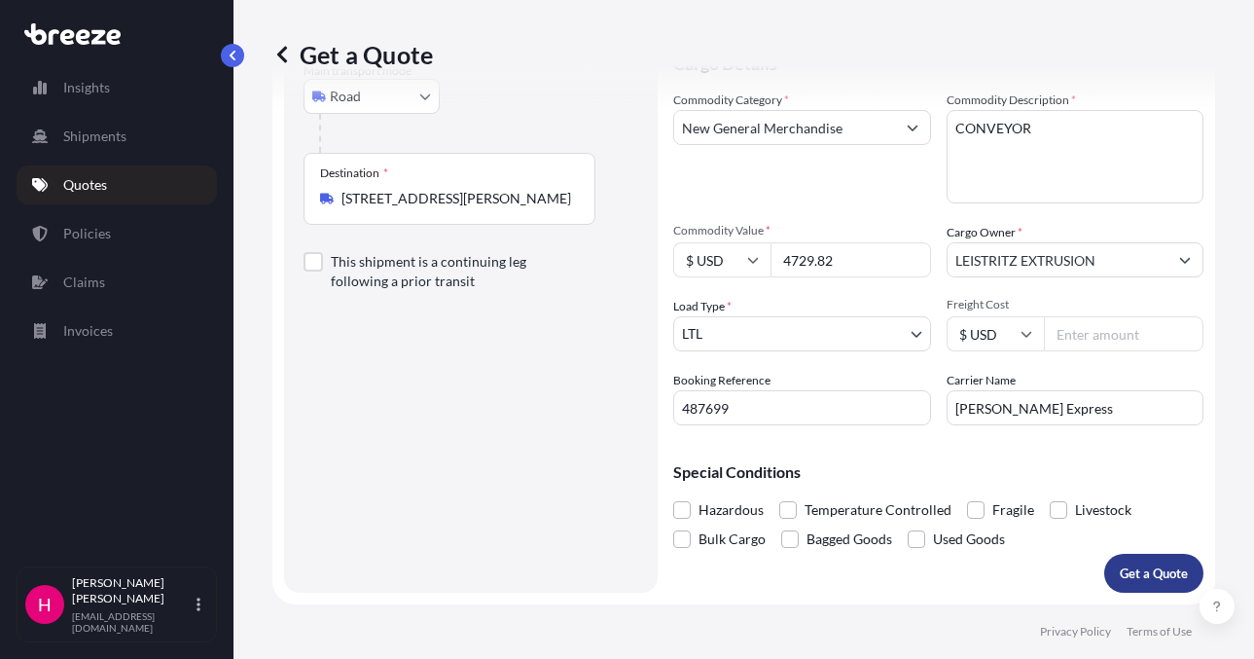
click at [1128, 562] on button "Get a Quote" at bounding box center [1153, 572] width 99 height 39
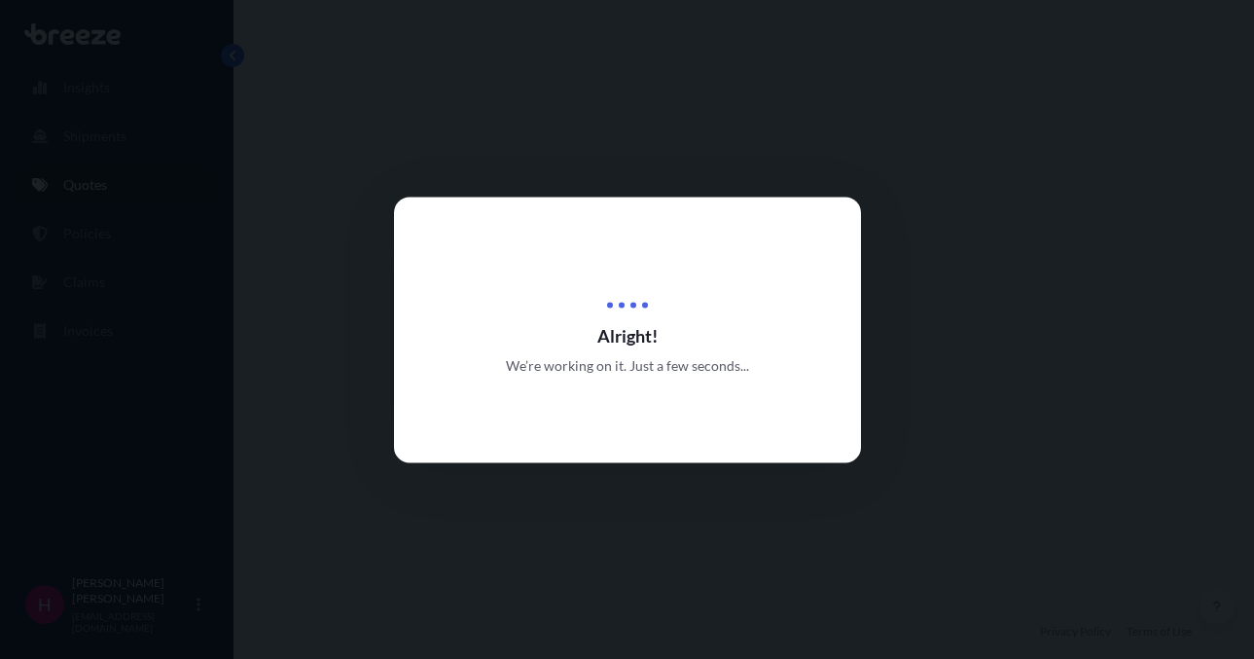
select select "Road"
select select "1"
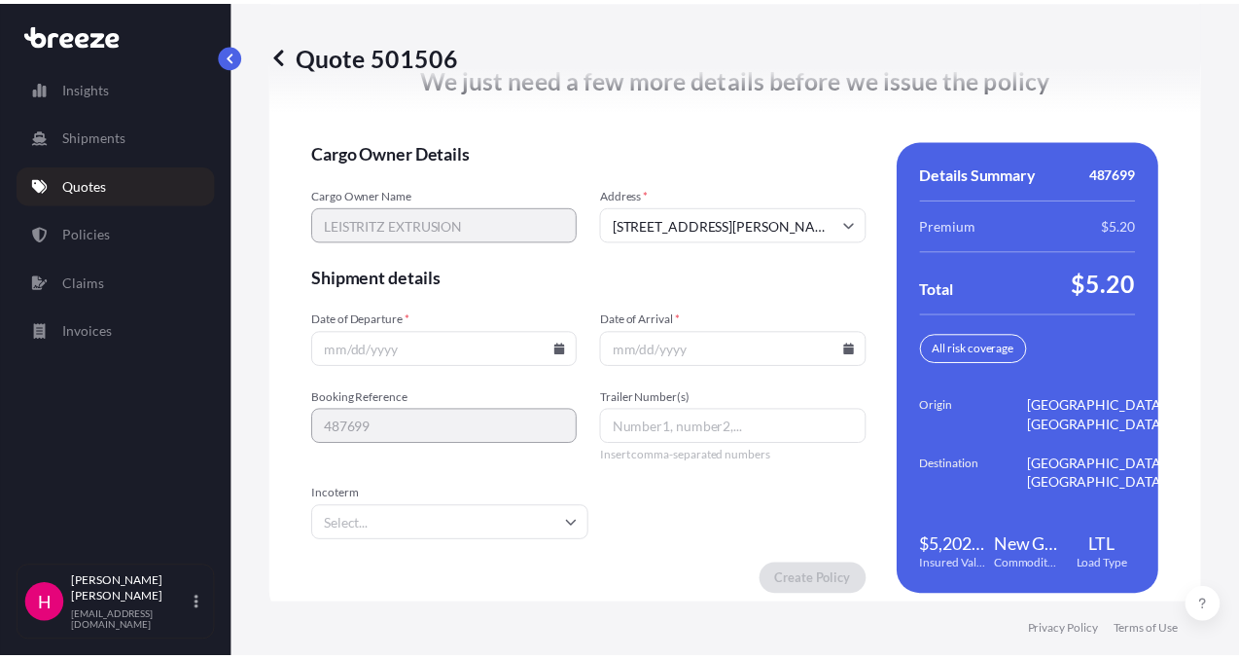
scroll to position [2836, 0]
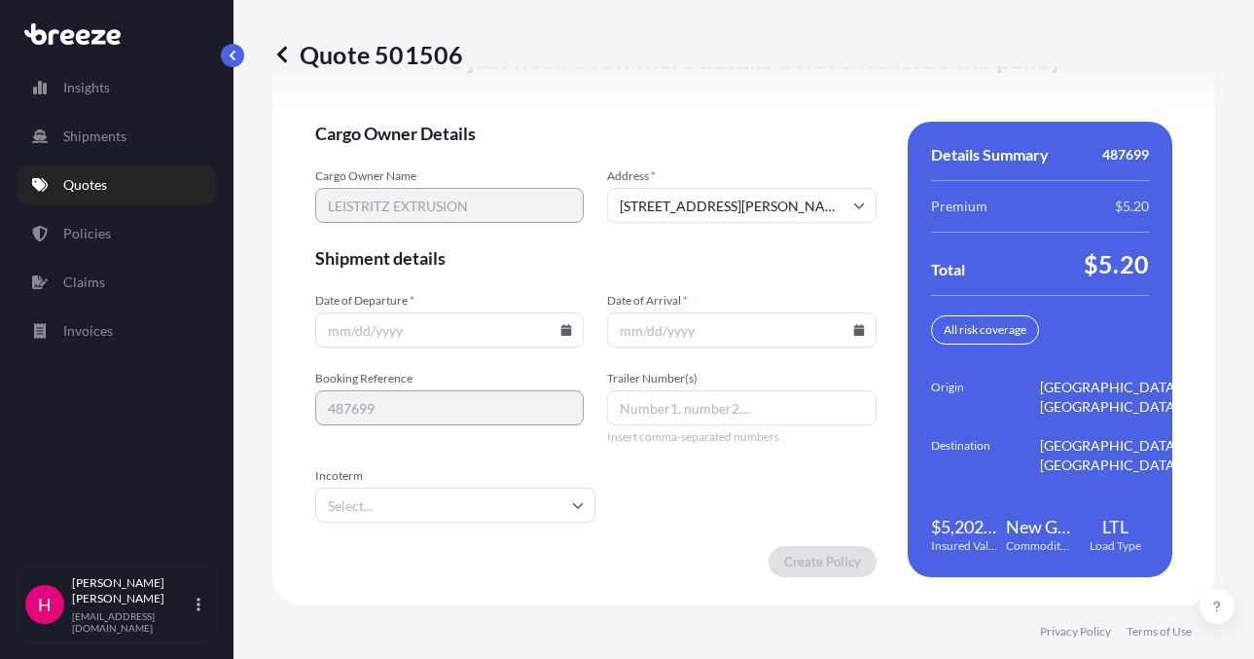
click at [563, 329] on icon at bounding box center [566, 330] width 11 height 12
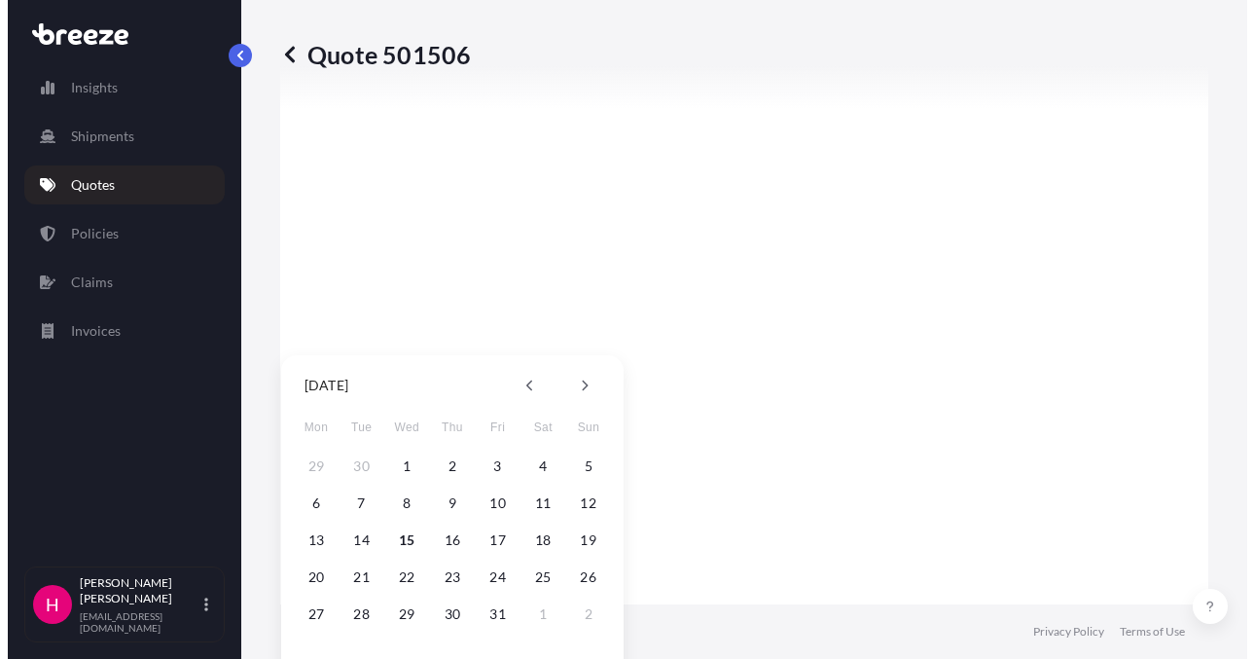
scroll to position [2839, 0]
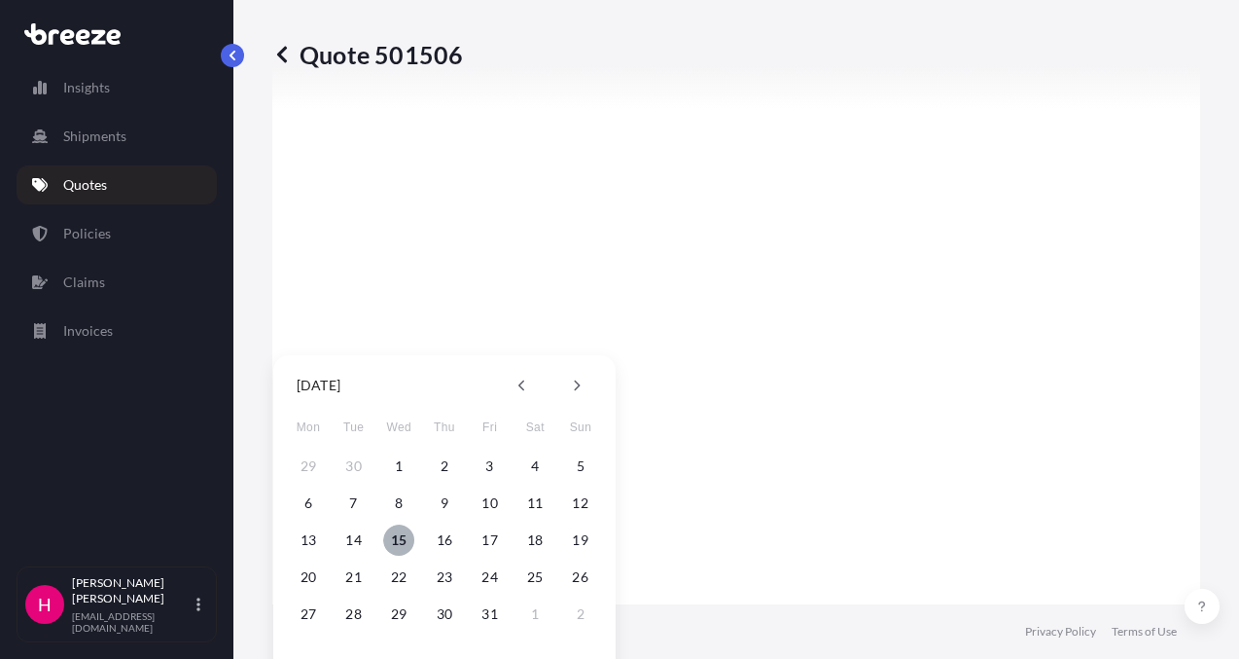
click at [398, 534] on button "15" at bounding box center [398, 539] width 31 height 31
type input "[DATE]"
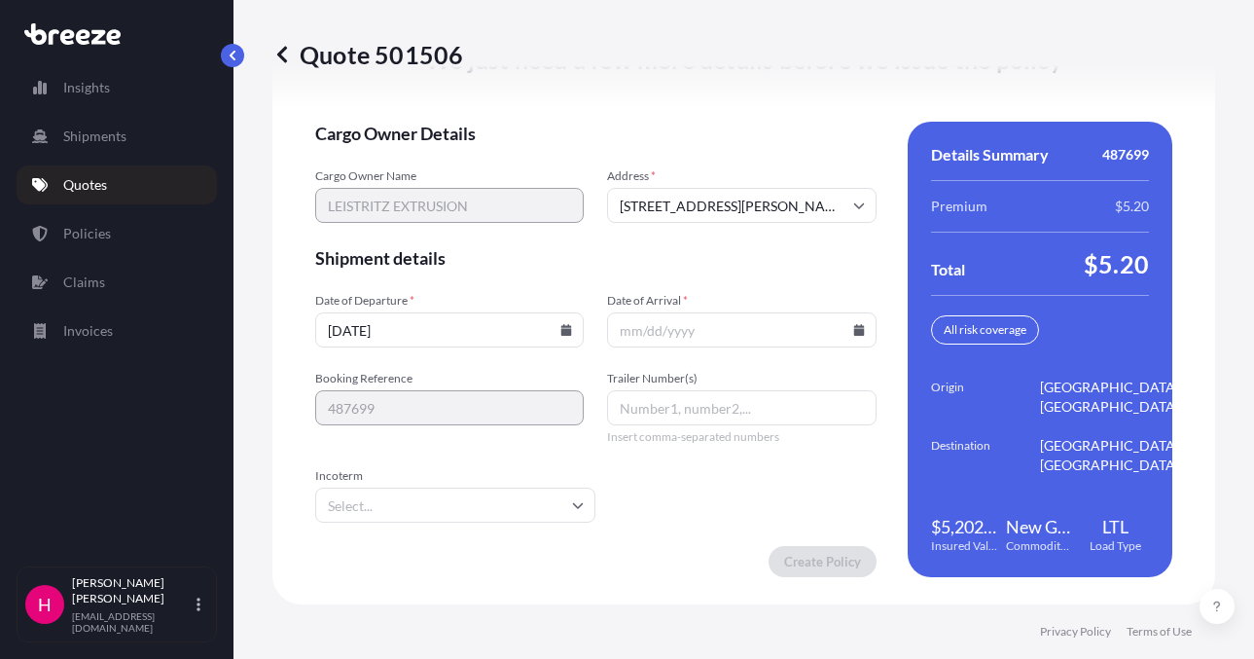
click at [853, 332] on icon at bounding box center [858, 330] width 11 height 12
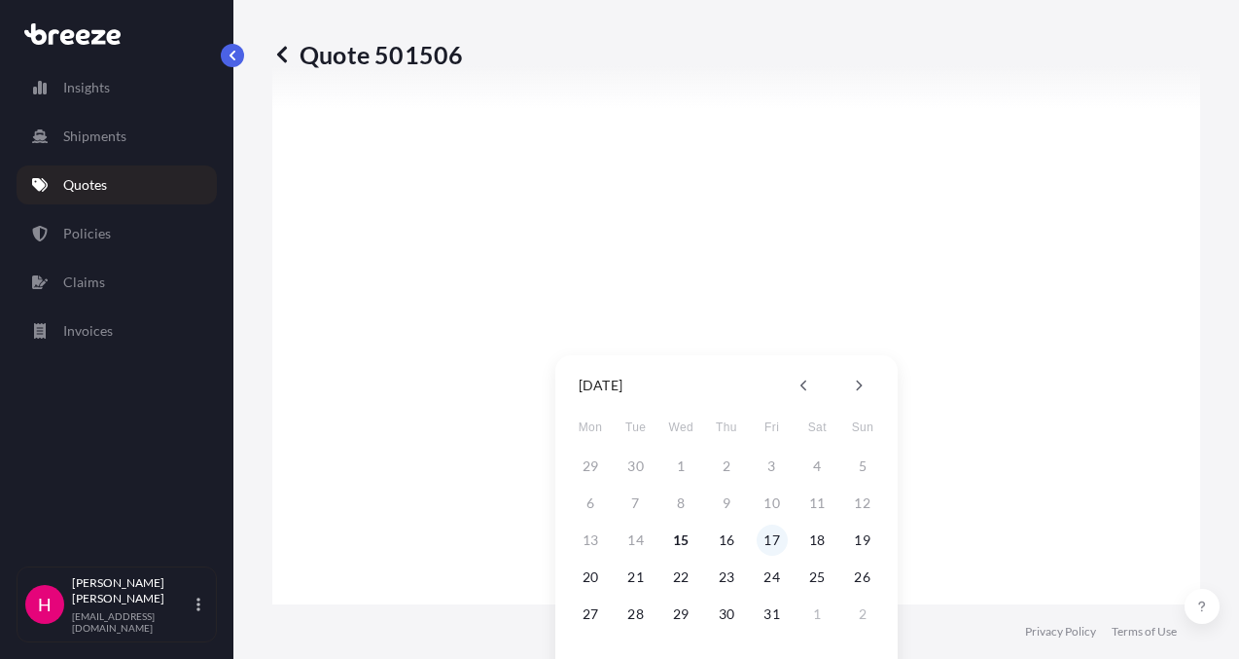
click at [765, 541] on button "17" at bounding box center [772, 539] width 31 height 31
type input "[DATE]"
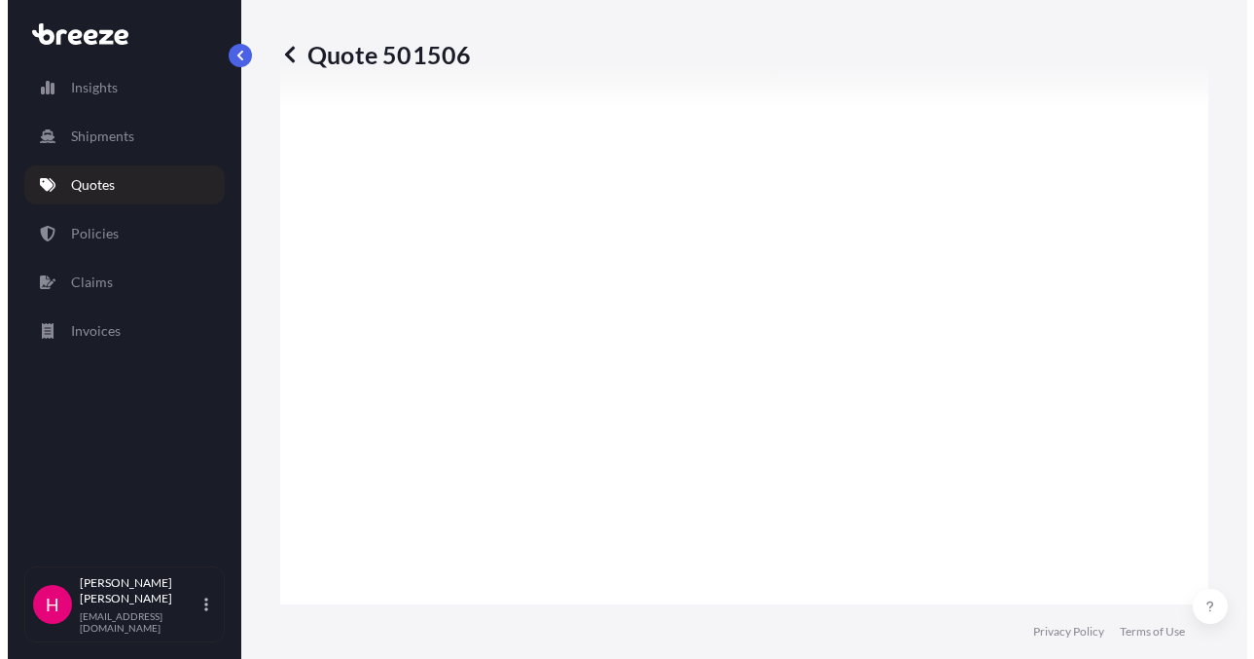
scroll to position [2836, 0]
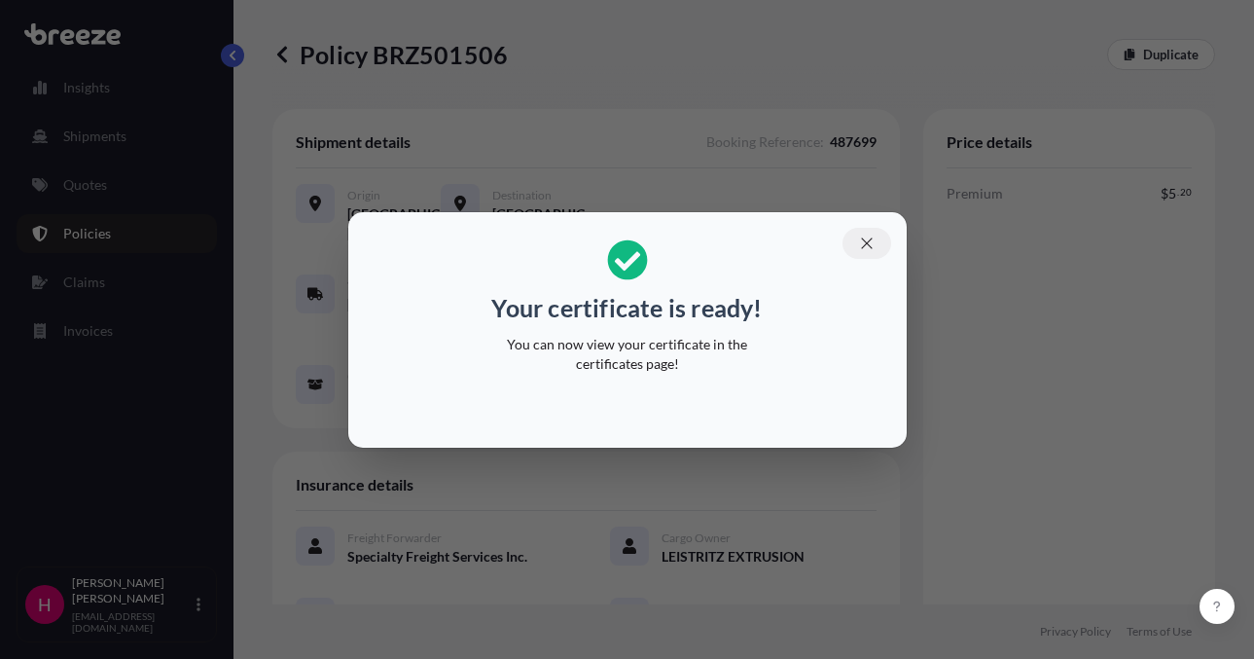
click at [858, 242] on icon "button" at bounding box center [867, 243] width 18 height 18
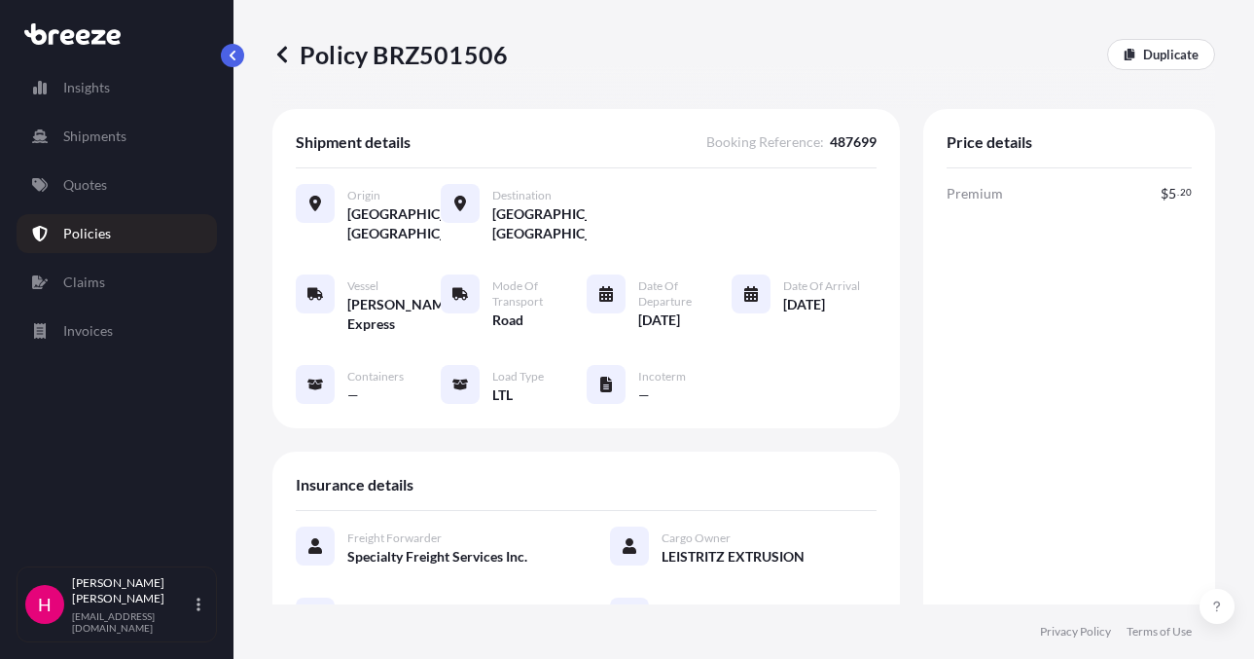
click at [456, 53] on p "Policy BRZ501506" at bounding box center [389, 54] width 235 height 31
copy p "BRZ501506"
click at [456, 53] on p "Policy BRZ501506" at bounding box center [389, 54] width 235 height 31
